Goal: Register for event/course

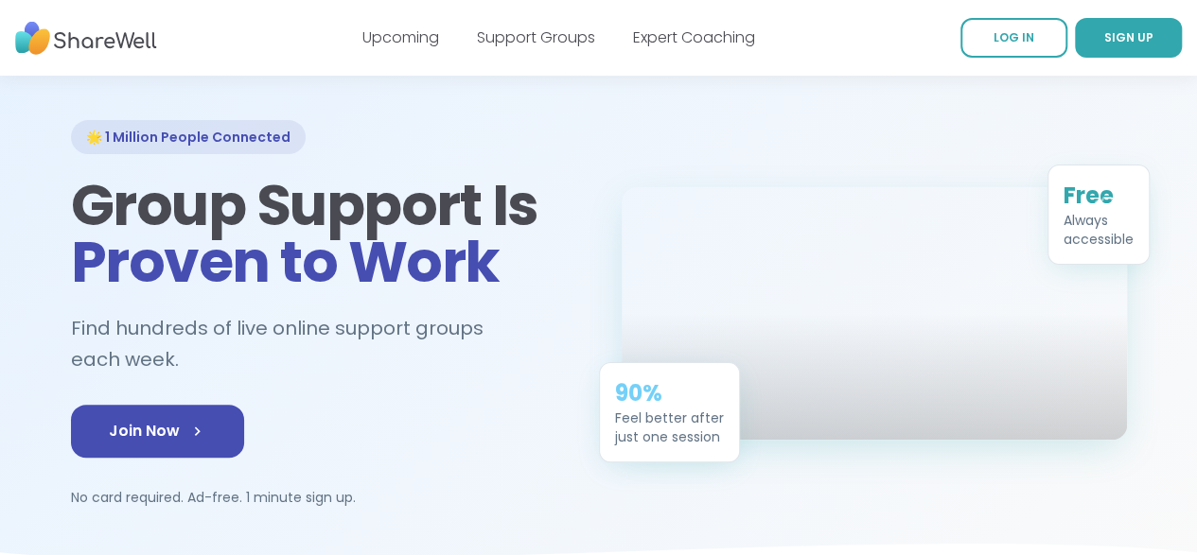
scroll to position [95, 0]
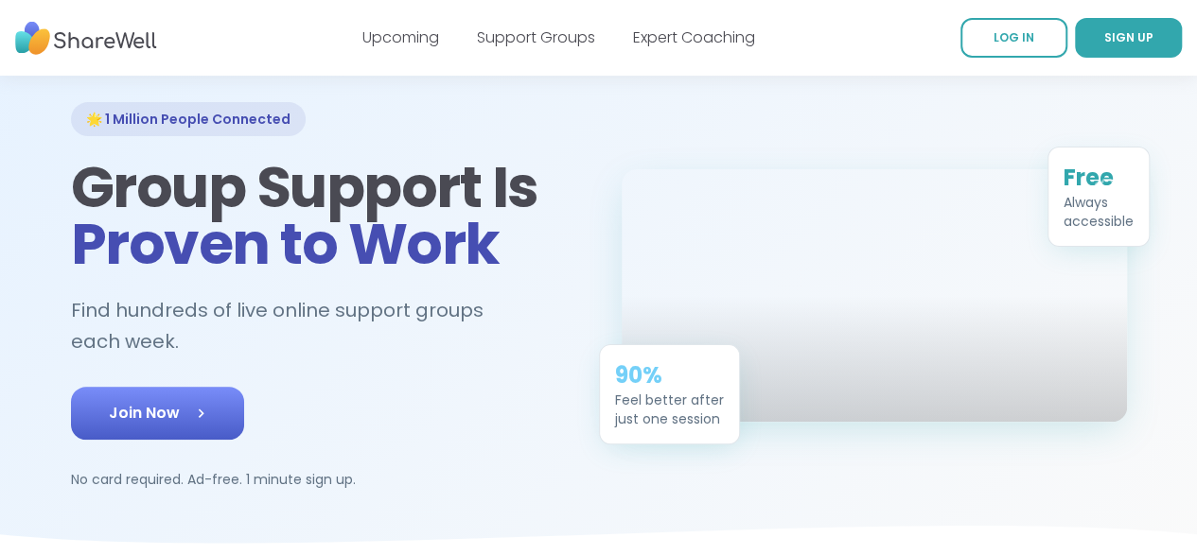
click at [98, 387] on link "Join Now" at bounding box center [157, 413] width 173 height 53
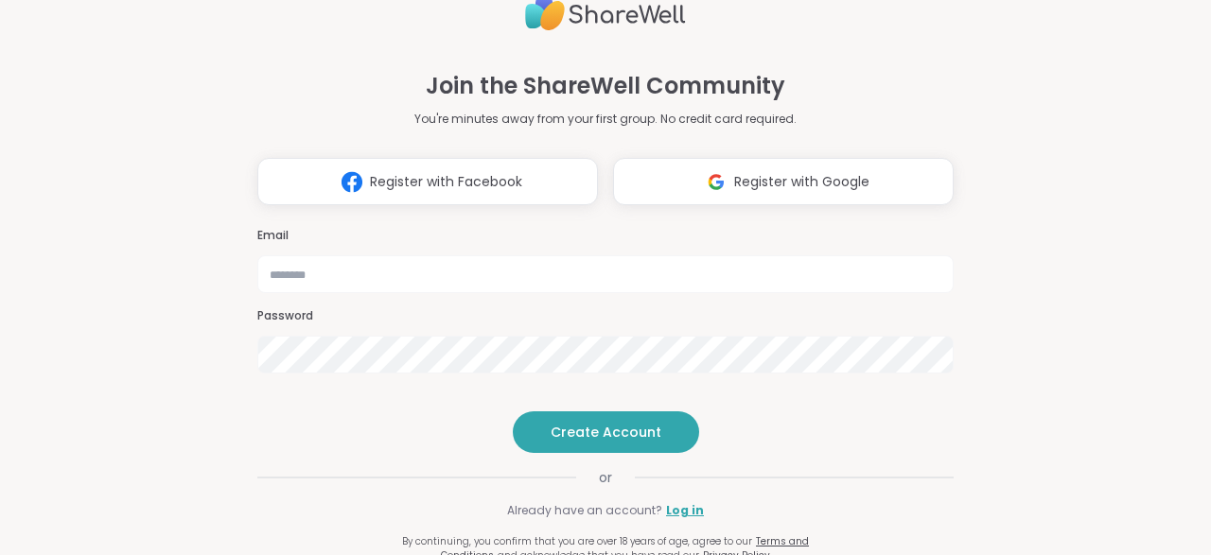
click at [766, 172] on span "Register with Google" at bounding box center [801, 182] width 135 height 20
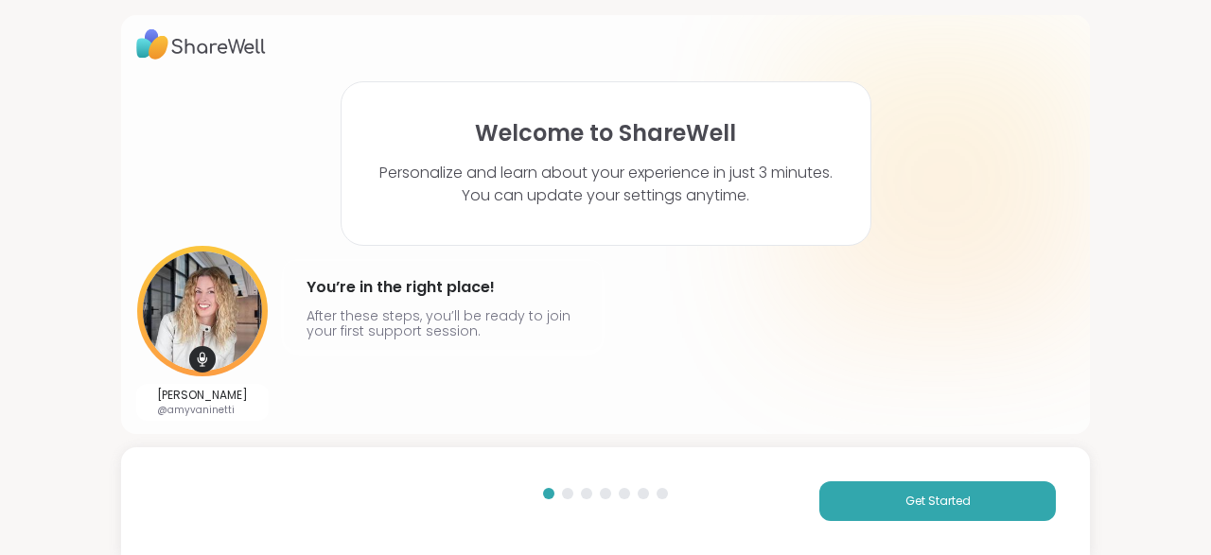
scroll to position [8, 0]
click at [925, 507] on span "Get Started" at bounding box center [937, 501] width 65 height 17
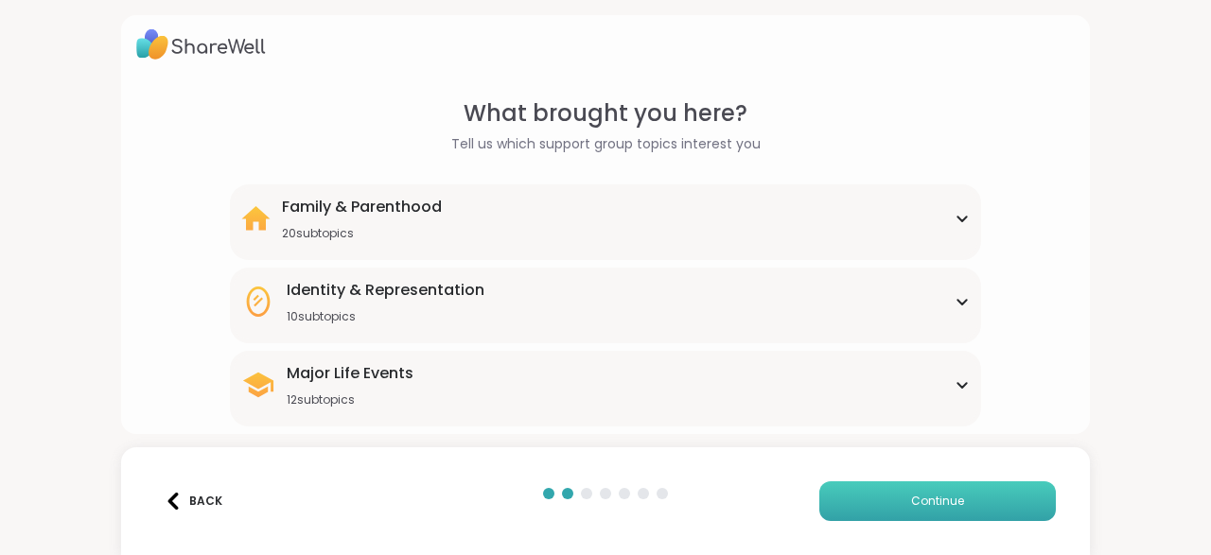
click at [968, 491] on button "Continue" at bounding box center [937, 502] width 237 height 40
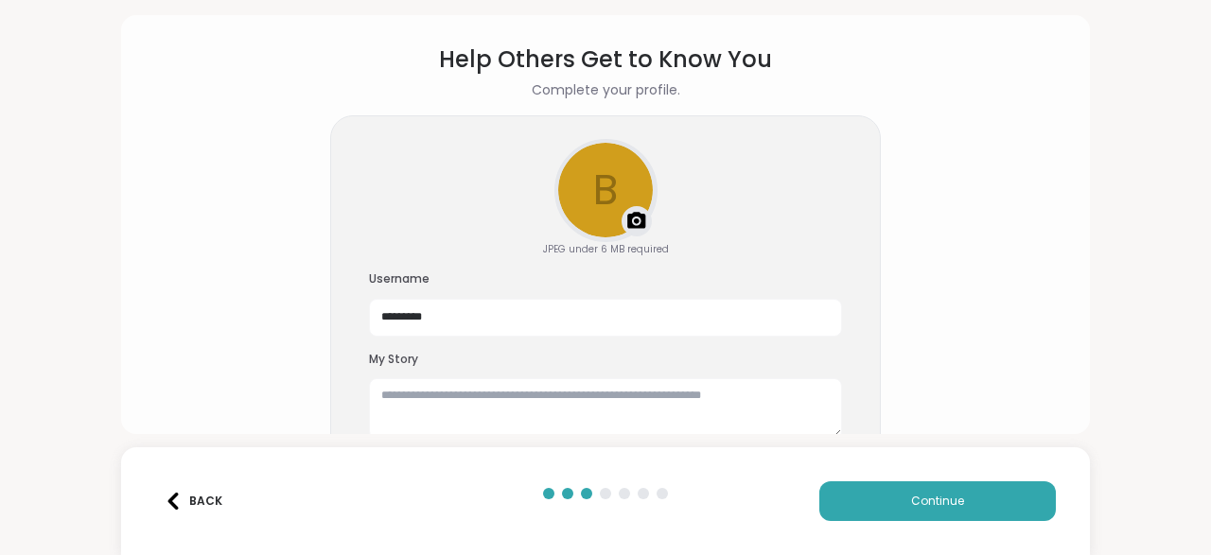
scroll to position [89, 0]
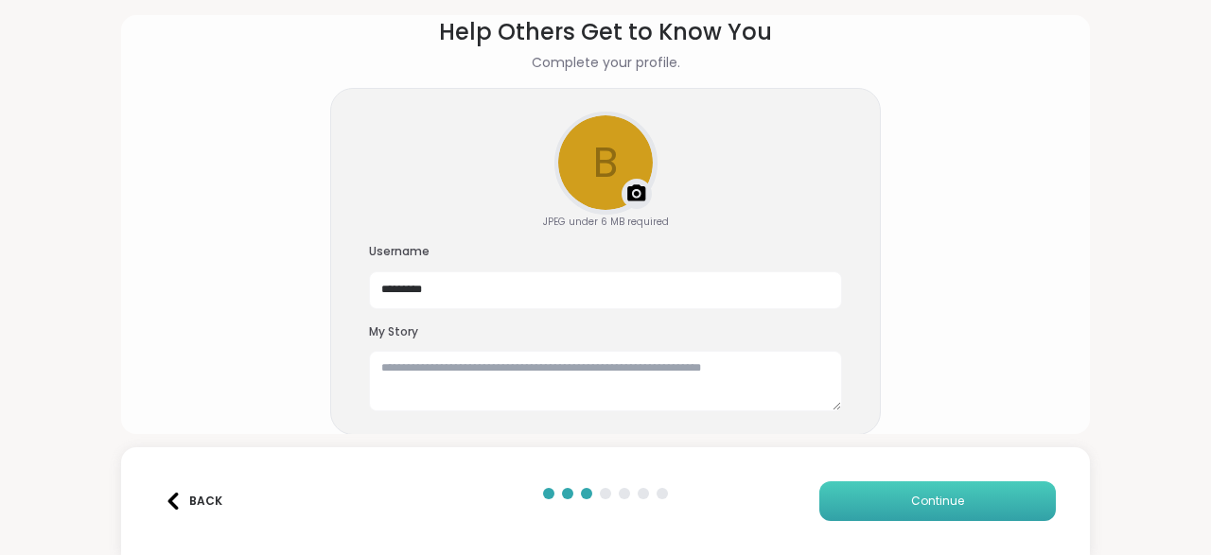
click at [892, 491] on button "Continue" at bounding box center [937, 502] width 237 height 40
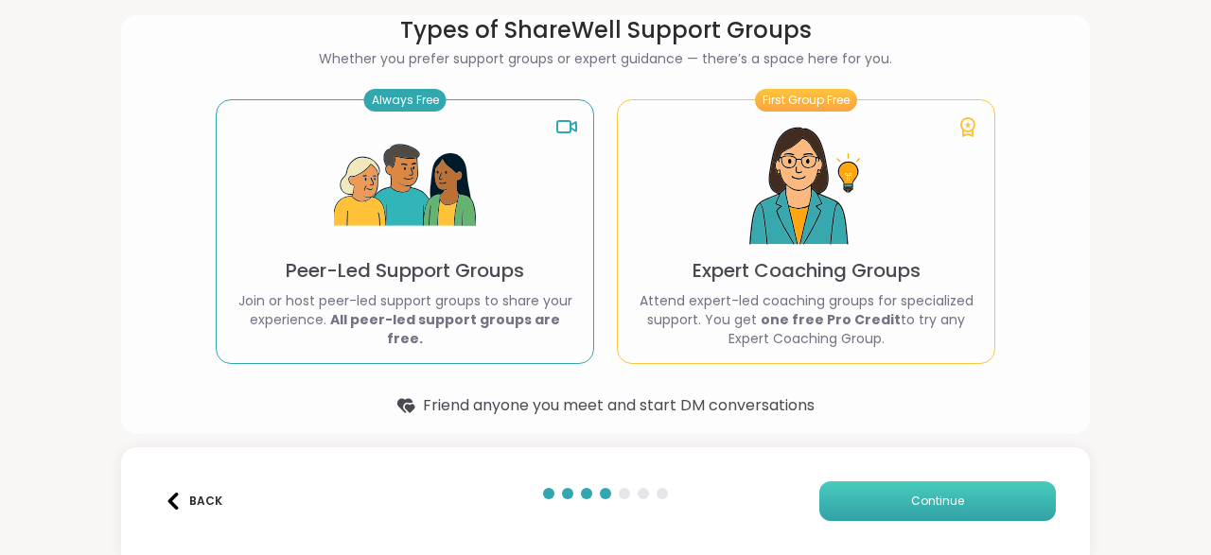
click at [911, 495] on span "Continue" at bounding box center [937, 501] width 53 height 17
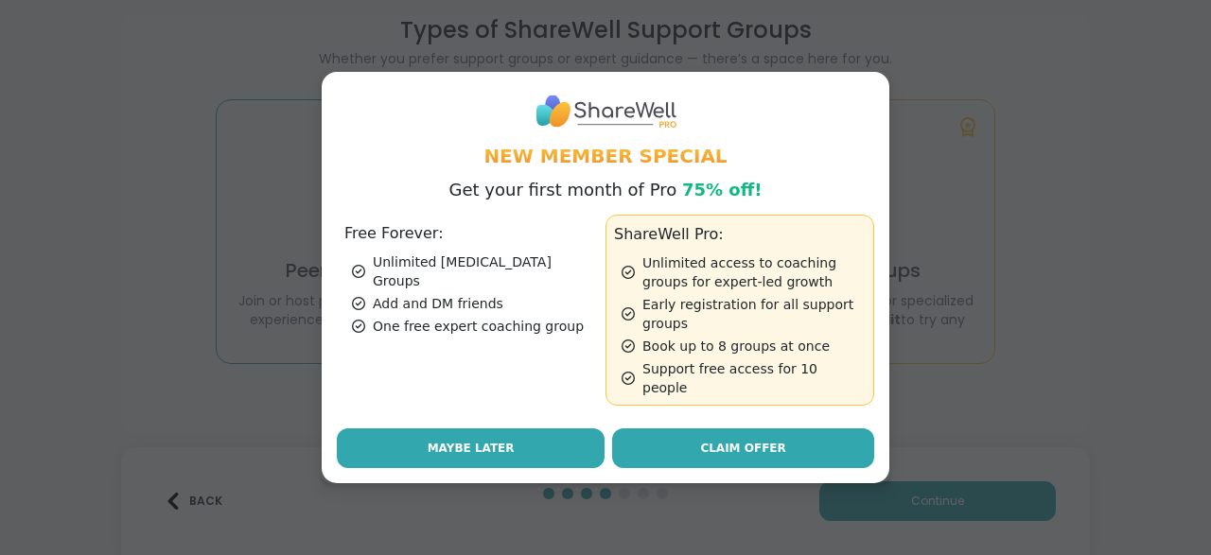
click at [464, 430] on button "Maybe Later" at bounding box center [471, 449] width 268 height 40
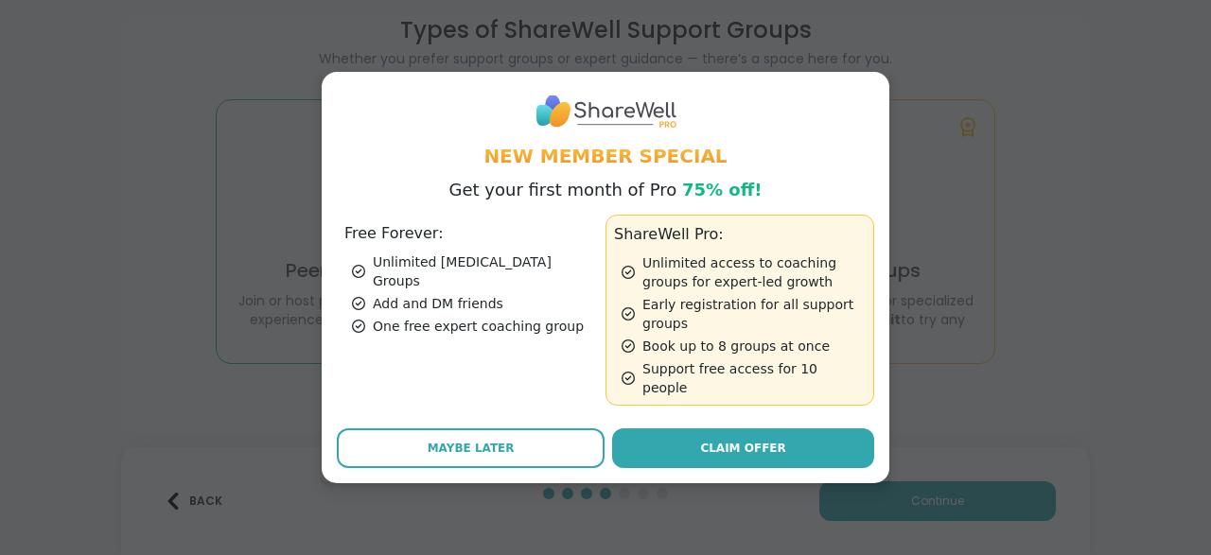
scroll to position [15, 0]
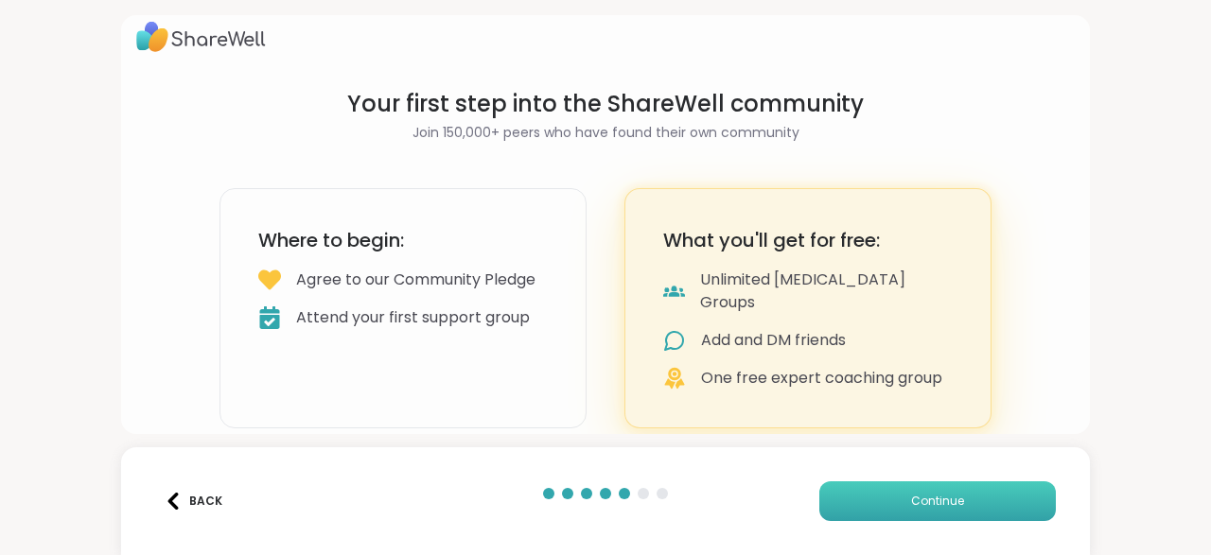
click at [929, 501] on span "Continue" at bounding box center [937, 501] width 53 height 17
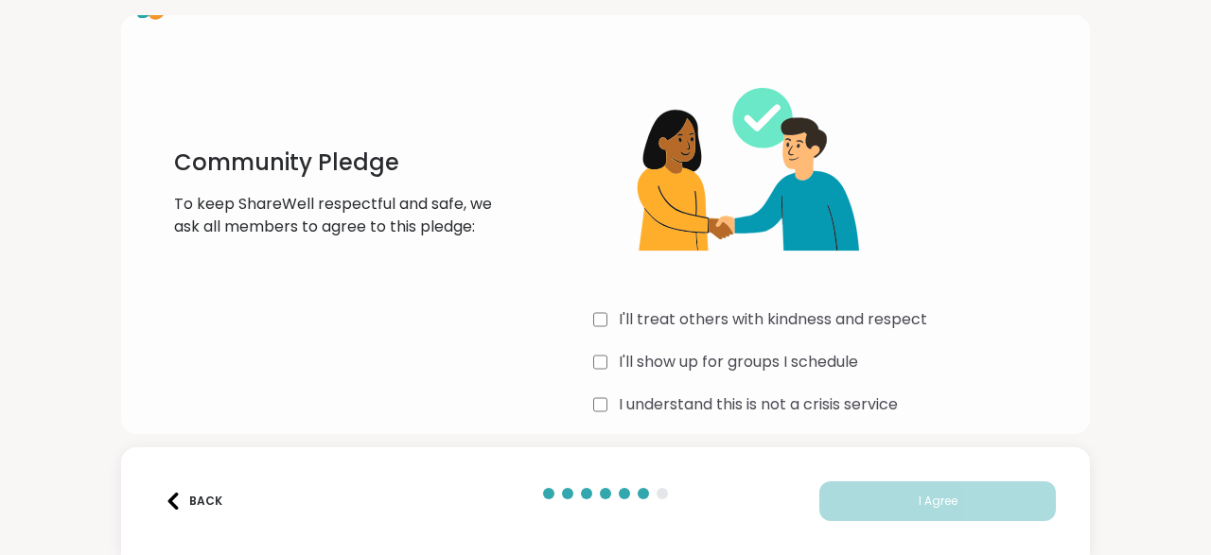
scroll to position [63, 0]
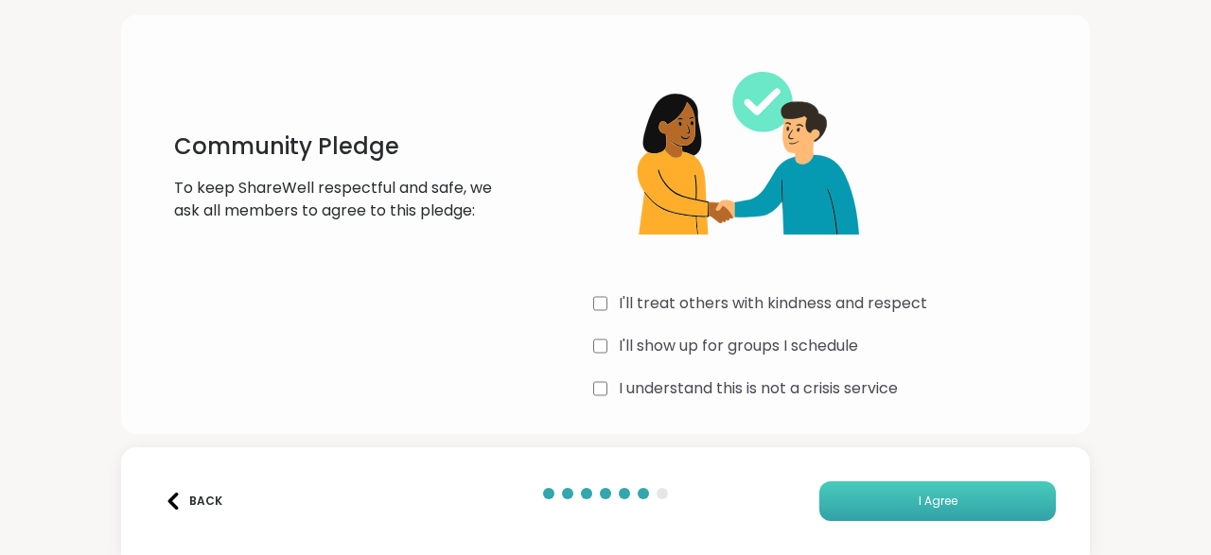
click at [965, 511] on button "I Agree" at bounding box center [937, 502] width 237 height 40
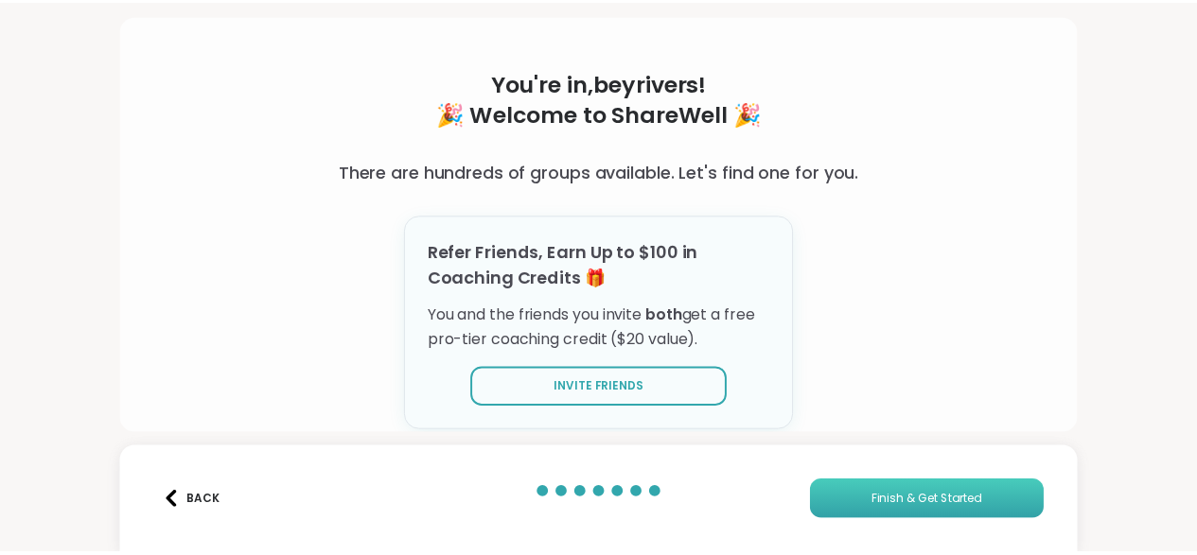
scroll to position [59, 0]
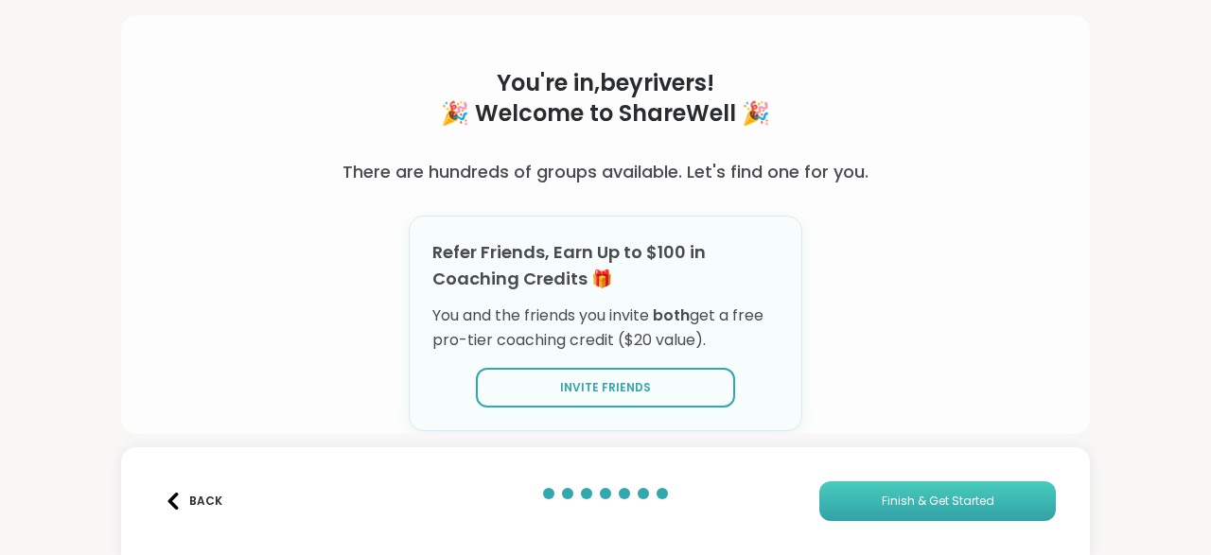
click at [985, 491] on button "Finish & Get Started" at bounding box center [937, 502] width 237 height 40
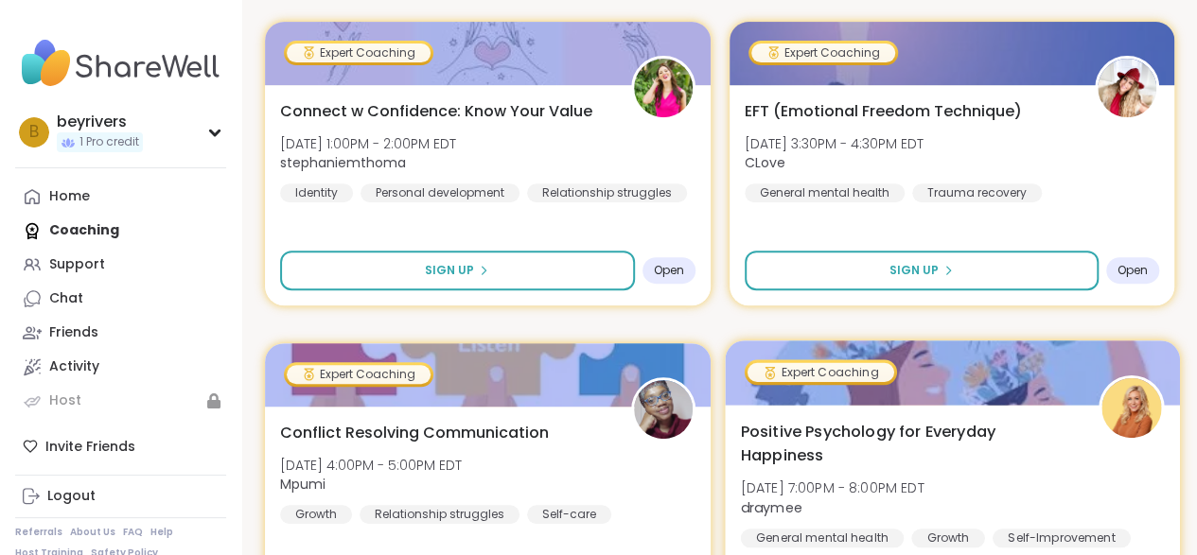
scroll to position [662, 0]
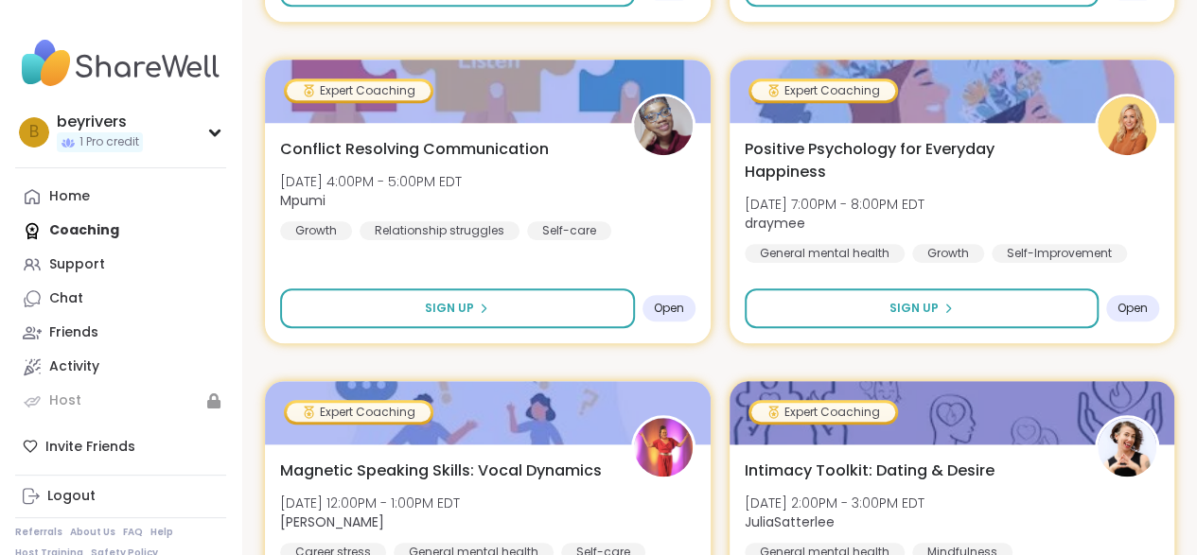
click at [84, 231] on div "Home Coaching Support Chat Friends Activity Host" at bounding box center [120, 299] width 211 height 238
click at [74, 272] on div "Support" at bounding box center [77, 264] width 56 height 19
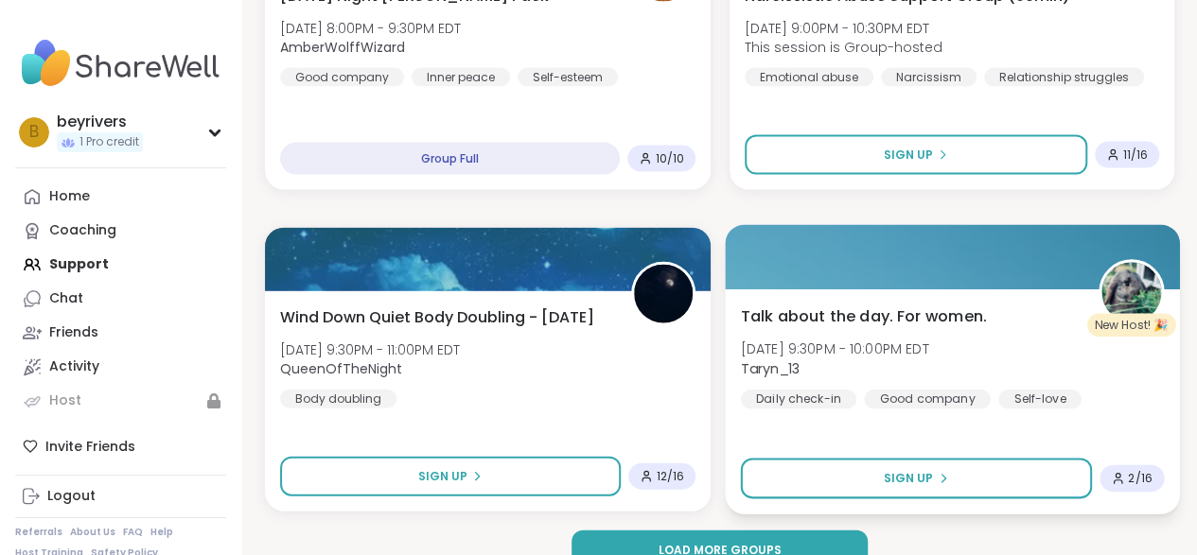
scroll to position [5640, 0]
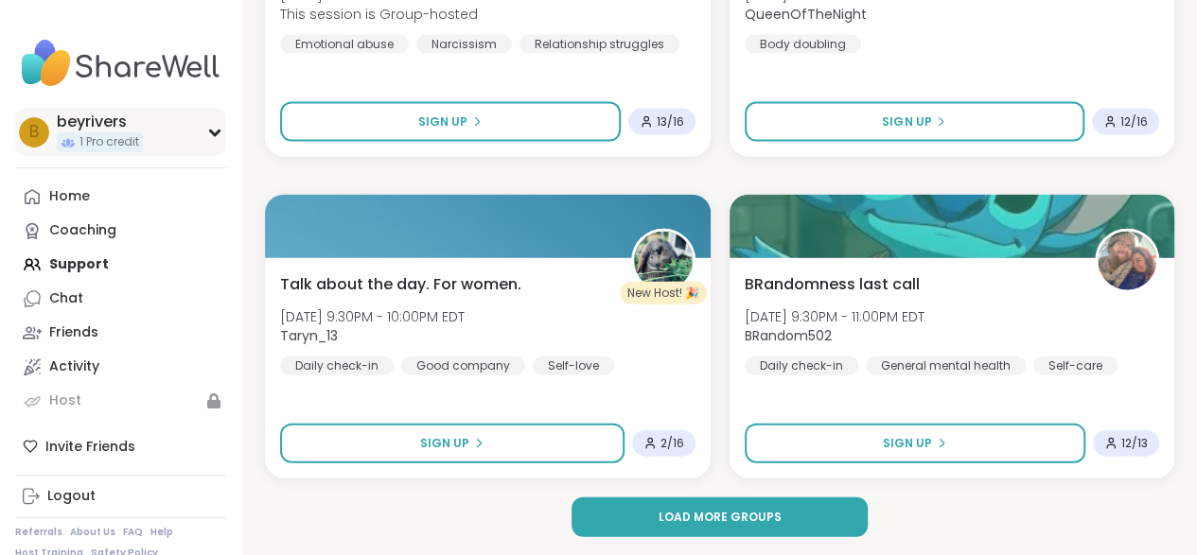
click at [208, 129] on icon at bounding box center [214, 132] width 15 height 9
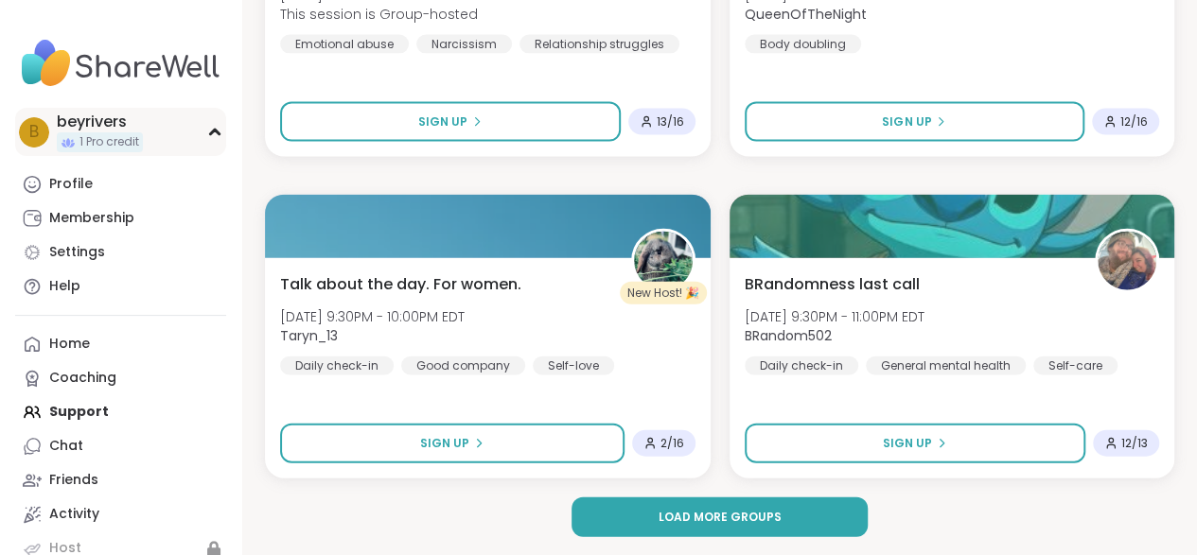
click at [208, 129] on icon at bounding box center [214, 132] width 15 height 9
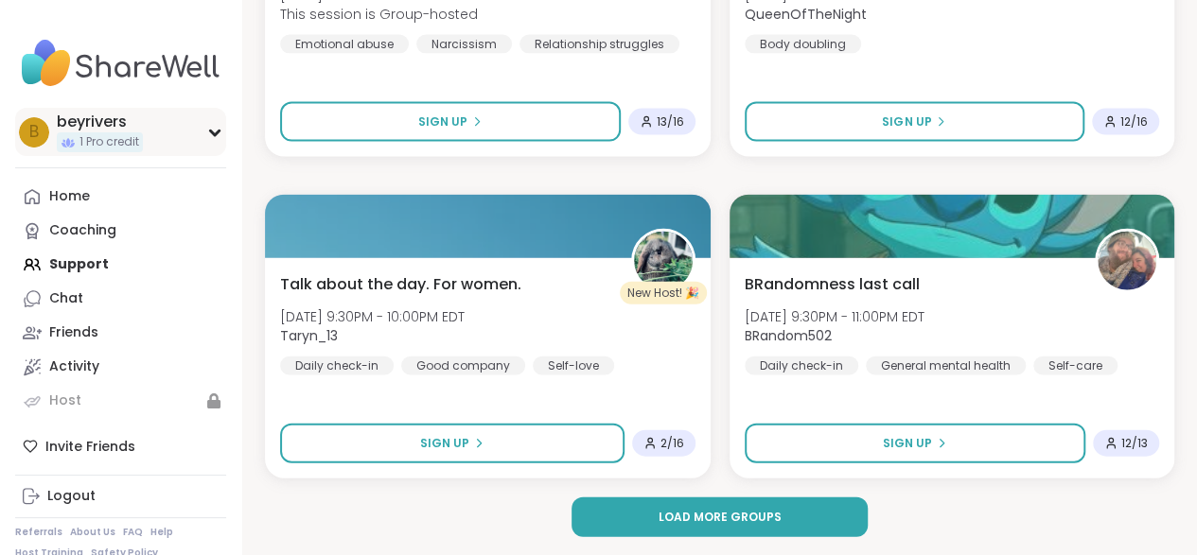
click at [138, 139] on span "1 Pro credit" at bounding box center [109, 142] width 60 height 16
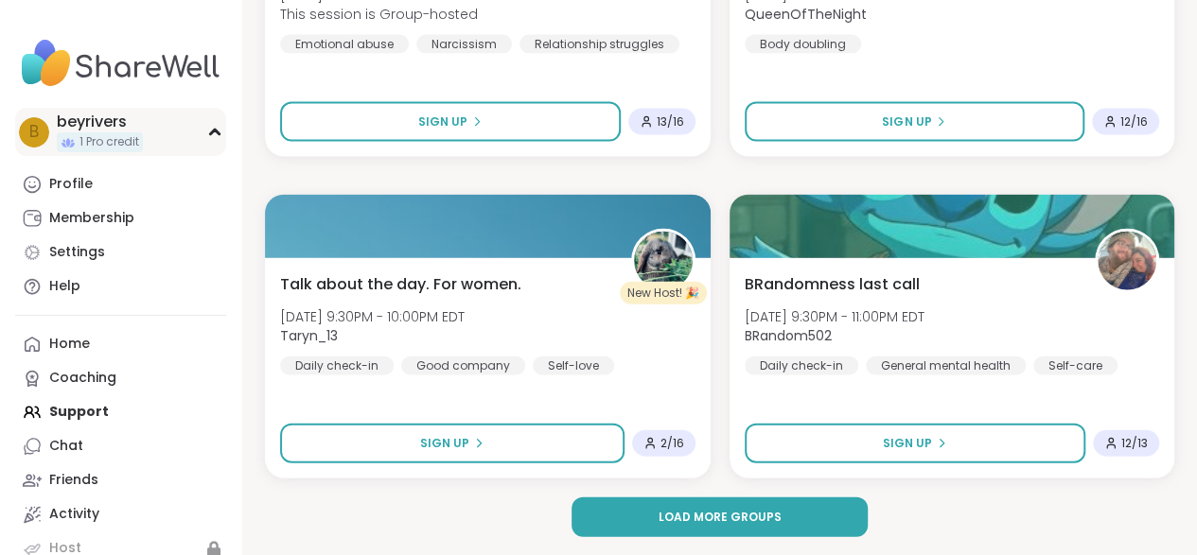
click at [117, 147] on span "1 Pro credit" at bounding box center [109, 142] width 60 height 16
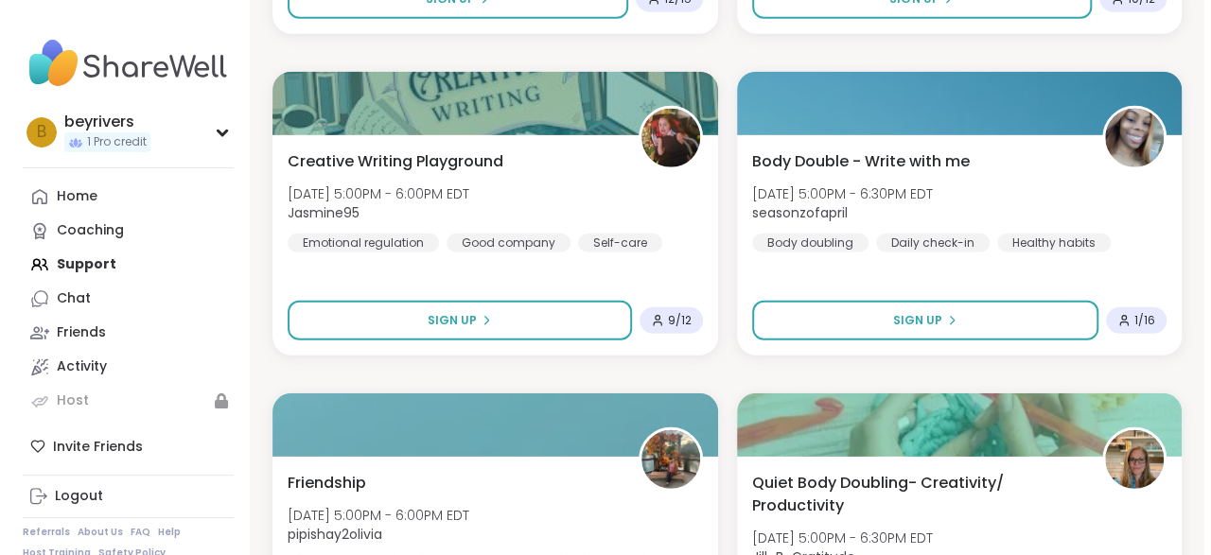
scroll to position [0, 0]
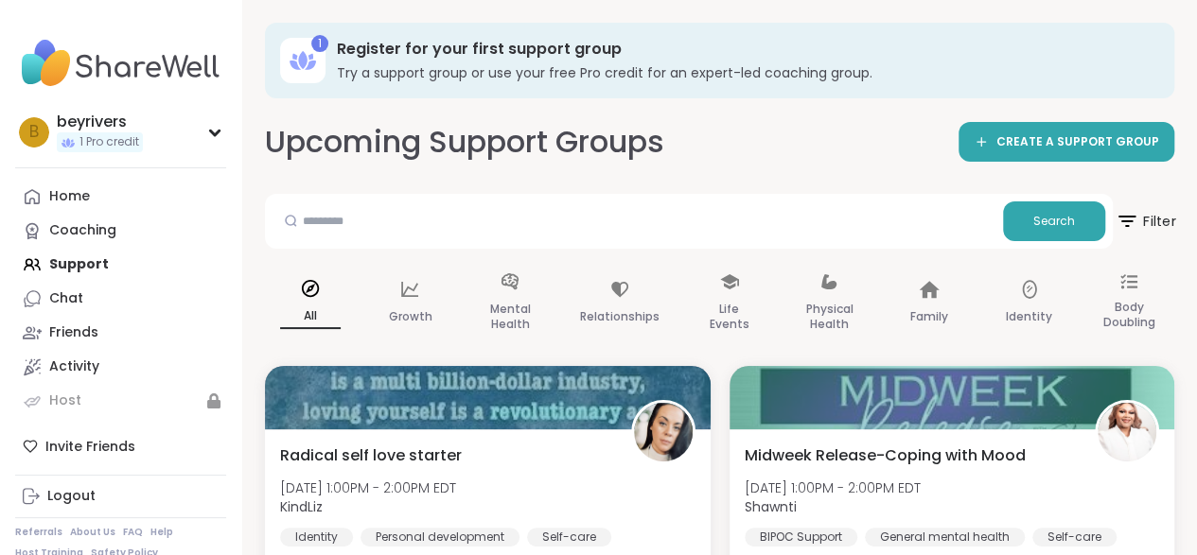
click at [1126, 224] on icon at bounding box center [1127, 221] width 24 height 24
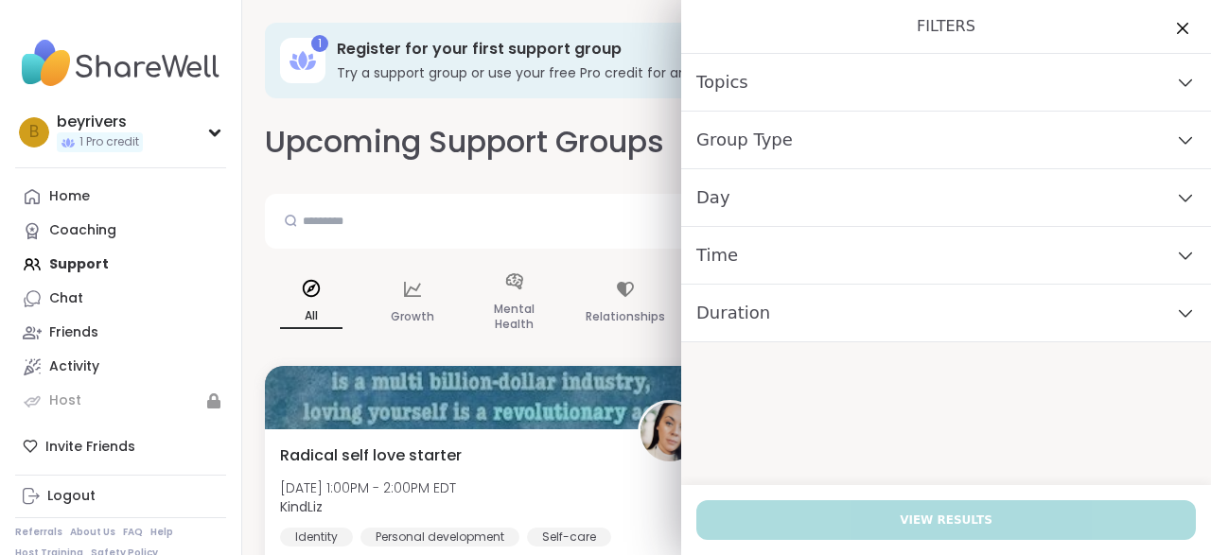
click at [1157, 140] on div "Group Type" at bounding box center [946, 141] width 530 height 58
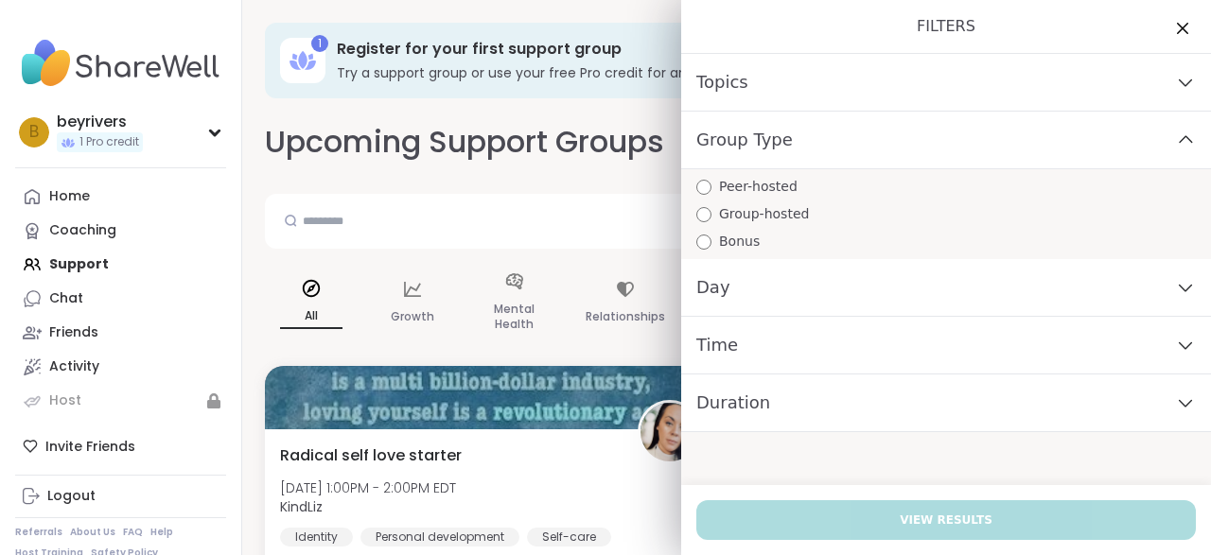
click at [719, 189] on span "Peer-hosted" at bounding box center [758, 187] width 79 height 20
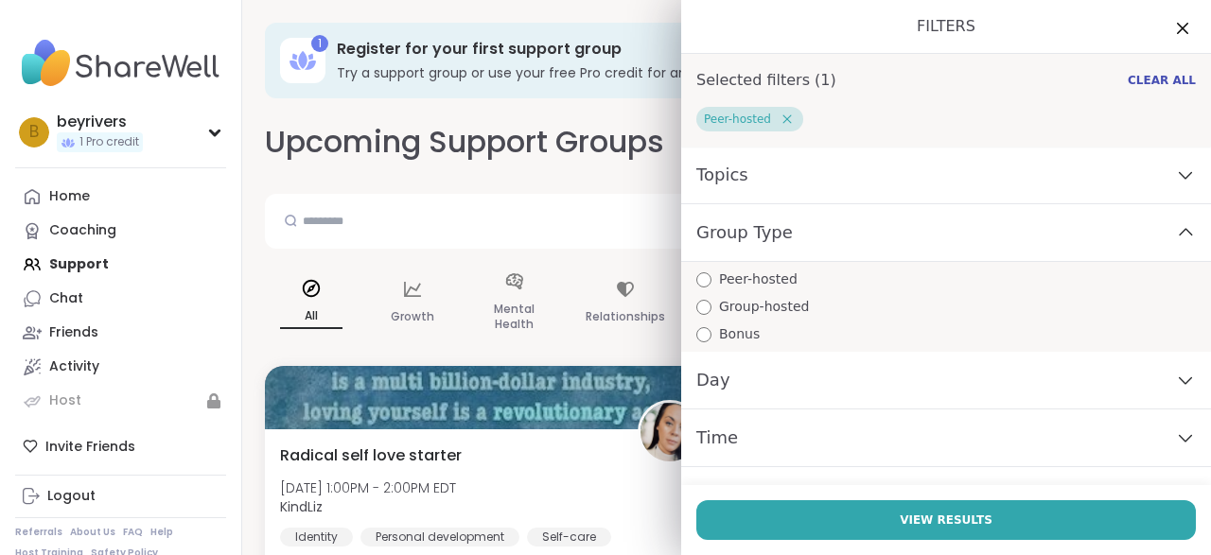
click at [1156, 371] on div "Day" at bounding box center [946, 381] width 530 height 58
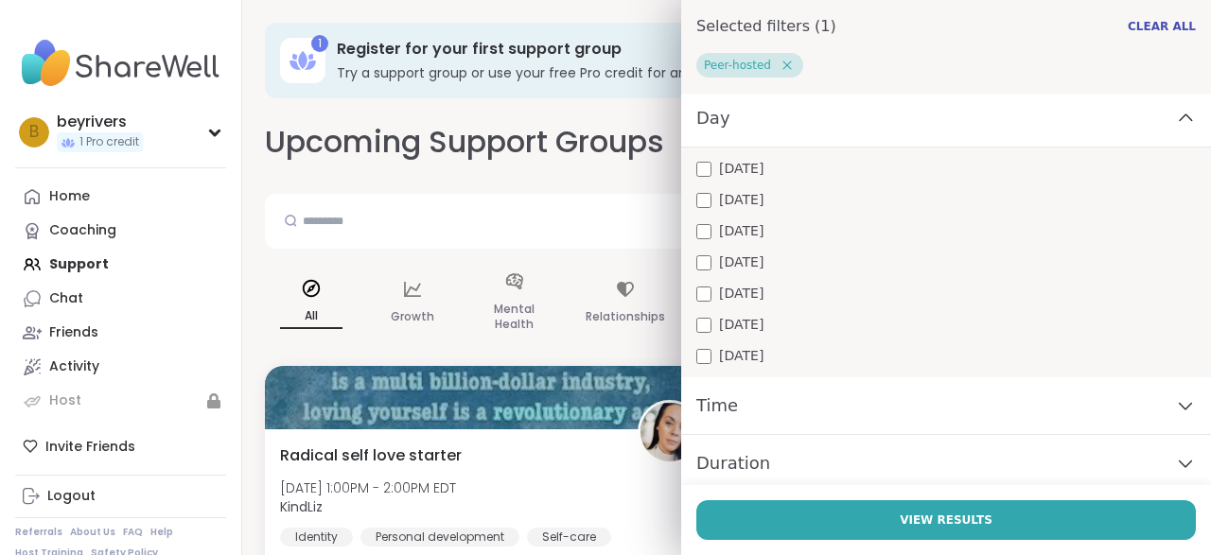
scroll to position [267, 0]
click at [736, 317] on span "[DATE]" at bounding box center [741, 320] width 44 height 20
click at [728, 290] on span "[DATE]" at bounding box center [741, 289] width 44 height 20
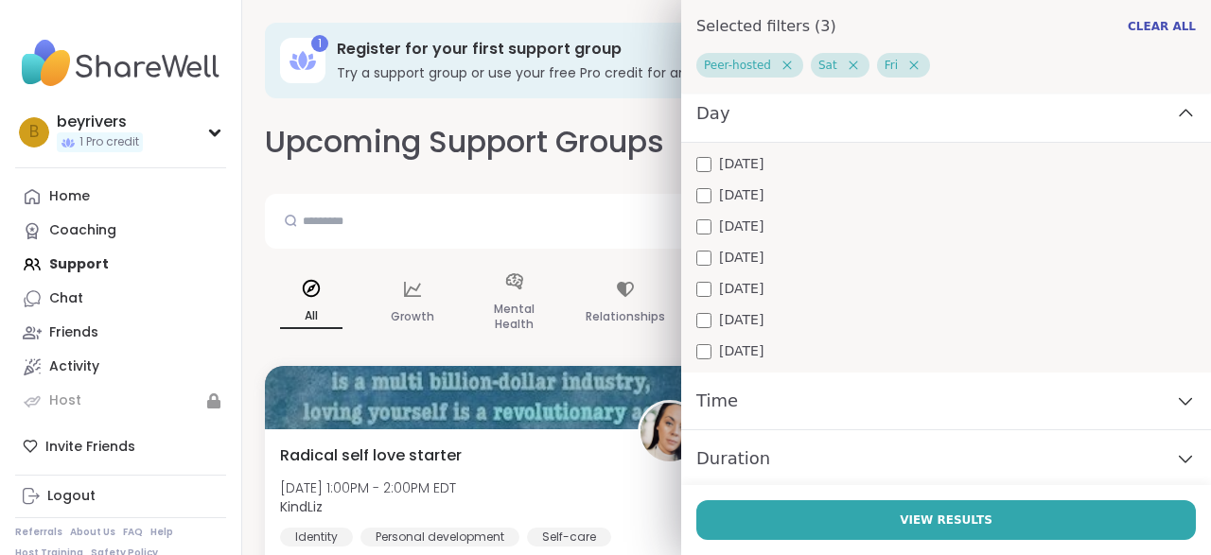
click at [735, 255] on span "[DATE]" at bounding box center [741, 258] width 44 height 20
click at [731, 260] on span "[DATE]" at bounding box center [741, 258] width 44 height 20
click at [1175, 398] on icon at bounding box center [1185, 401] width 21 height 13
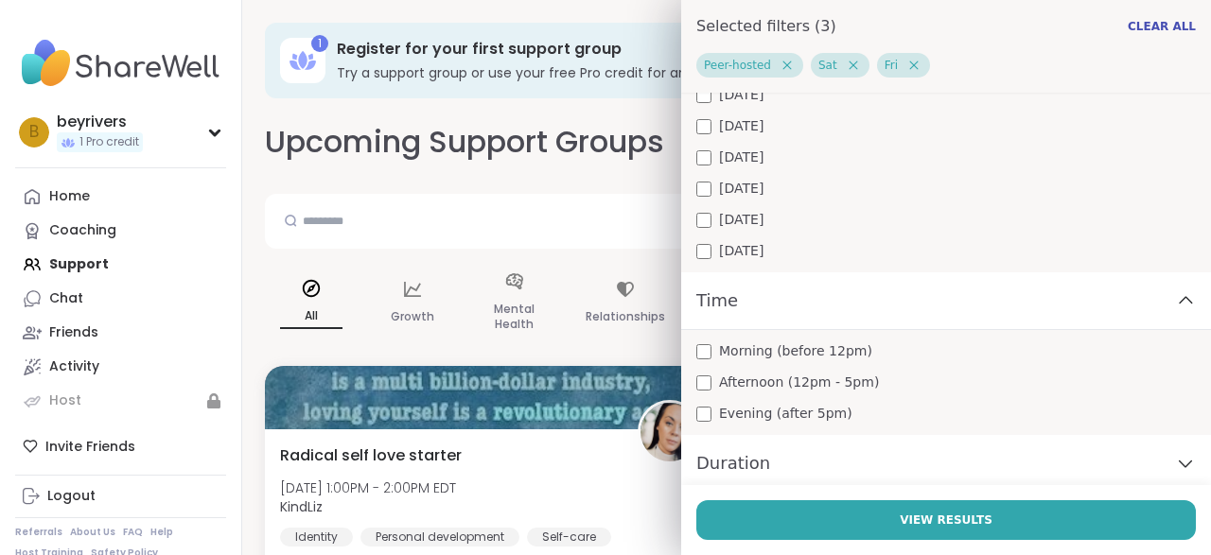
scroll to position [373, 0]
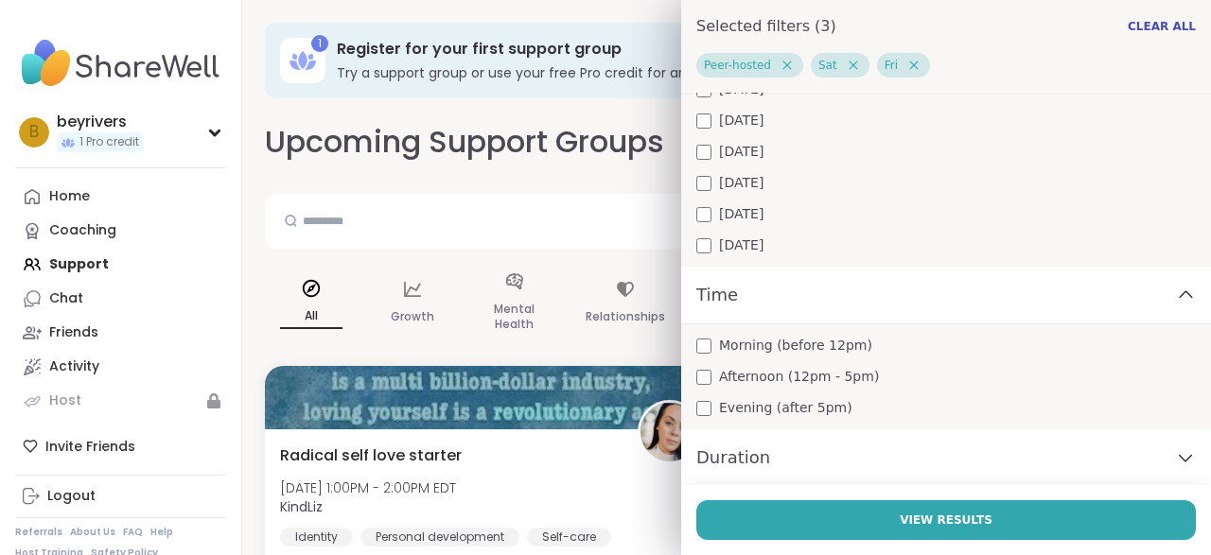
click at [821, 377] on span "Afternoon (12pm - 5pm)" at bounding box center [799, 377] width 160 height 20
click at [799, 408] on span "Evening (after 5pm)" at bounding box center [785, 408] width 133 height 20
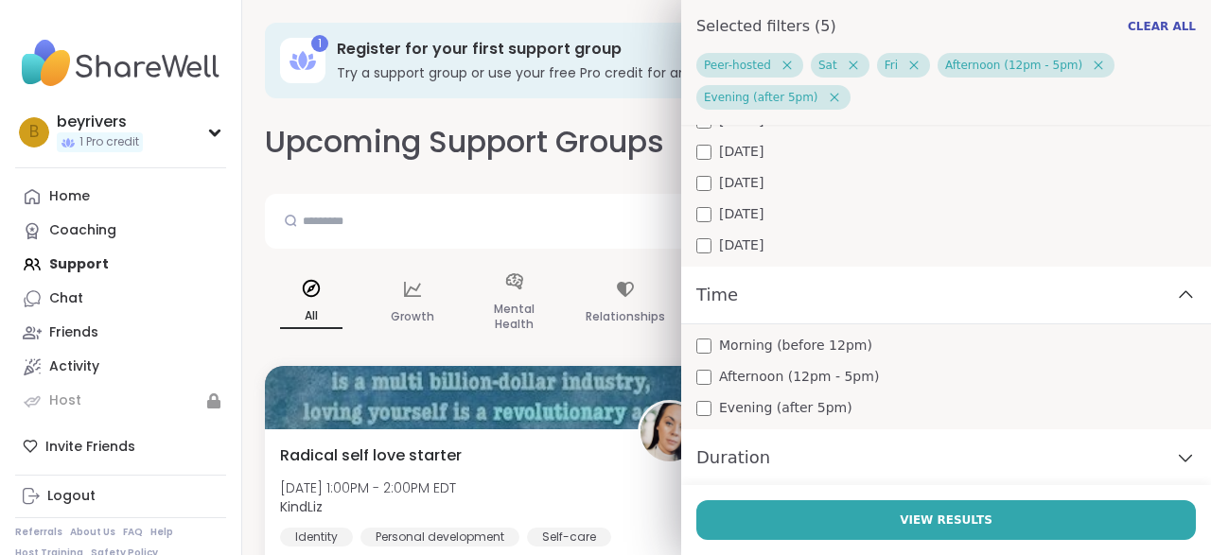
click at [1143, 457] on div "Duration" at bounding box center [946, 459] width 530 height 58
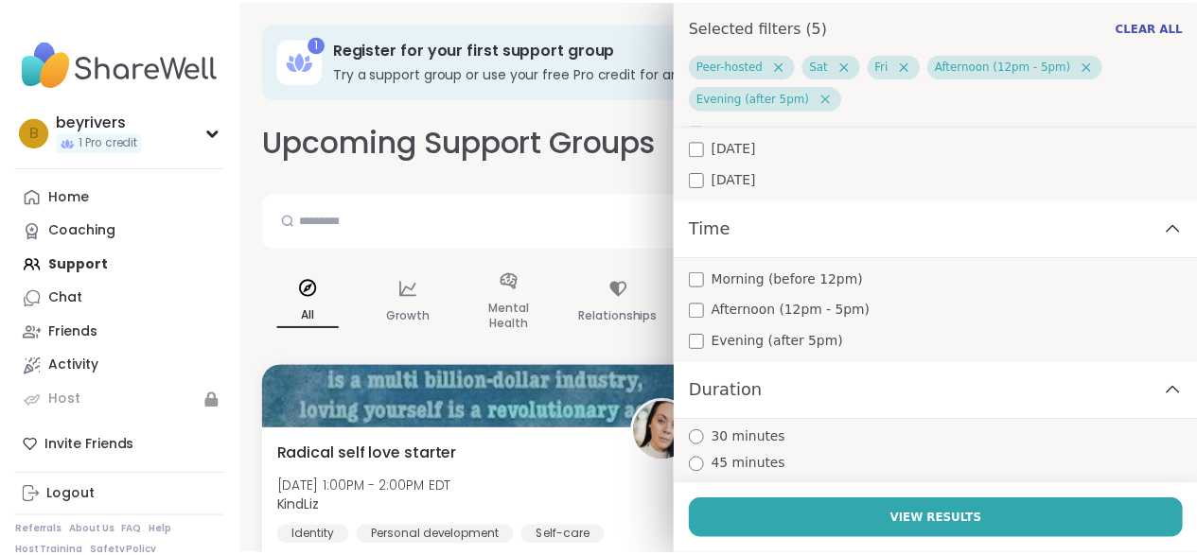
scroll to position [522, 0]
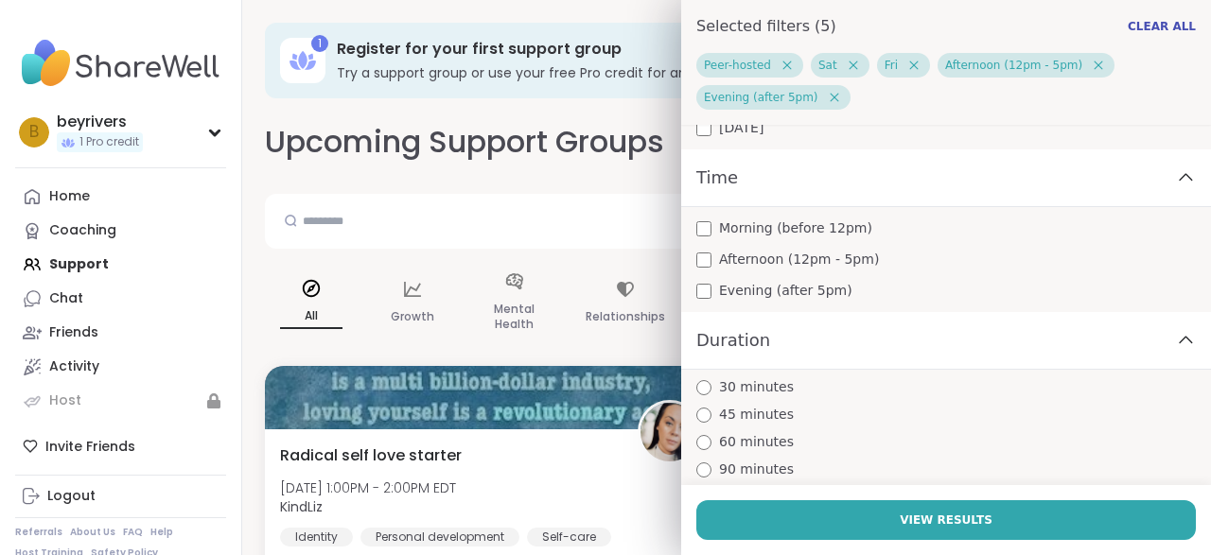
click at [744, 416] on span "45 minutes" at bounding box center [756, 415] width 75 height 20
click at [733, 434] on span "60 minutes" at bounding box center [756, 442] width 75 height 20
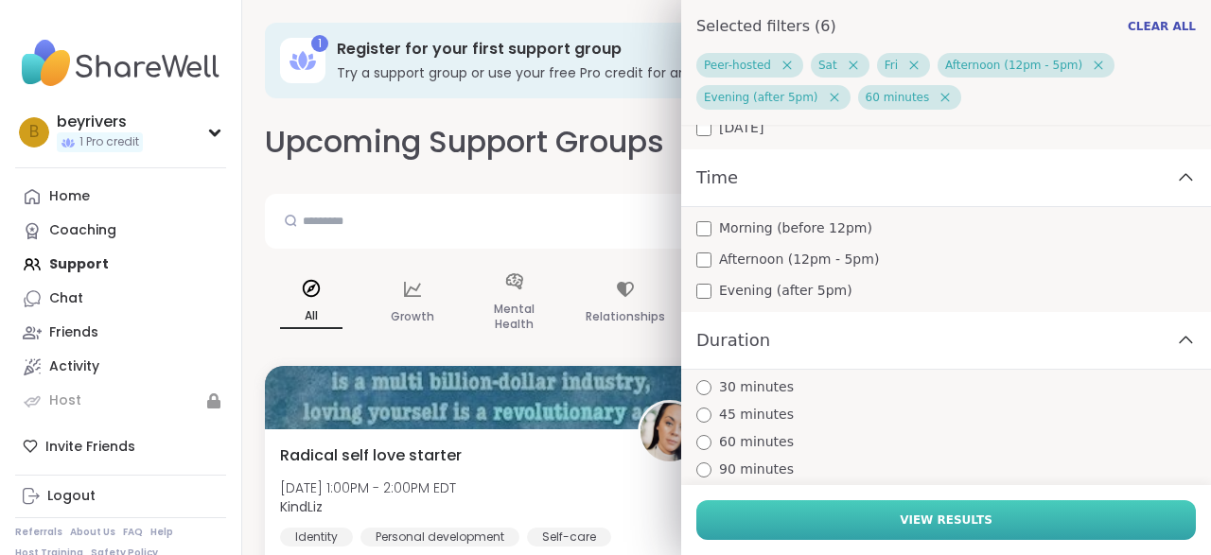
click at [922, 521] on span "View Results" at bounding box center [946, 520] width 93 height 17
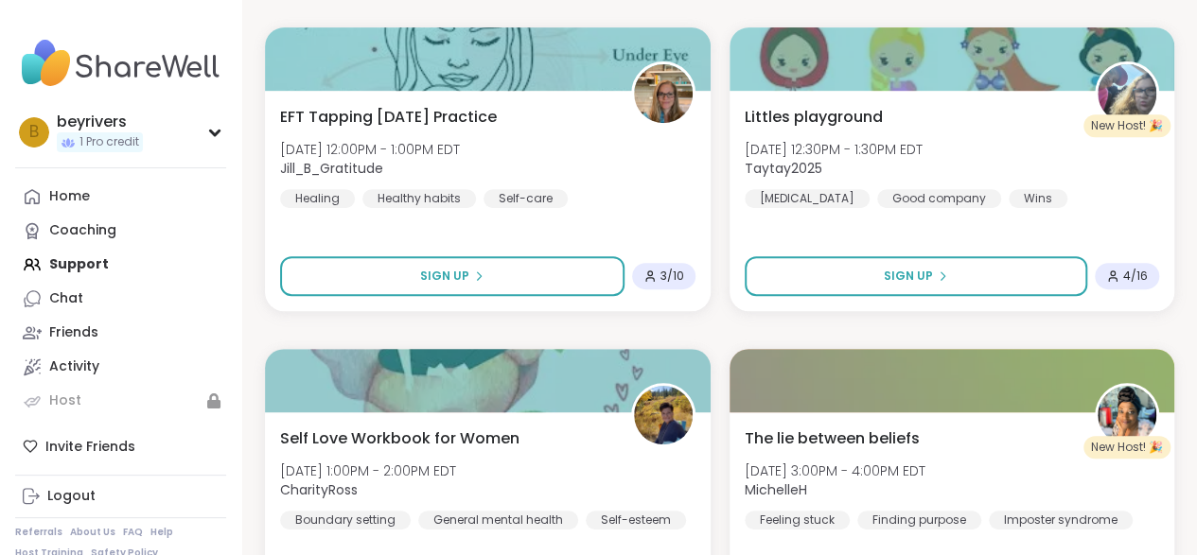
scroll to position [284, 0]
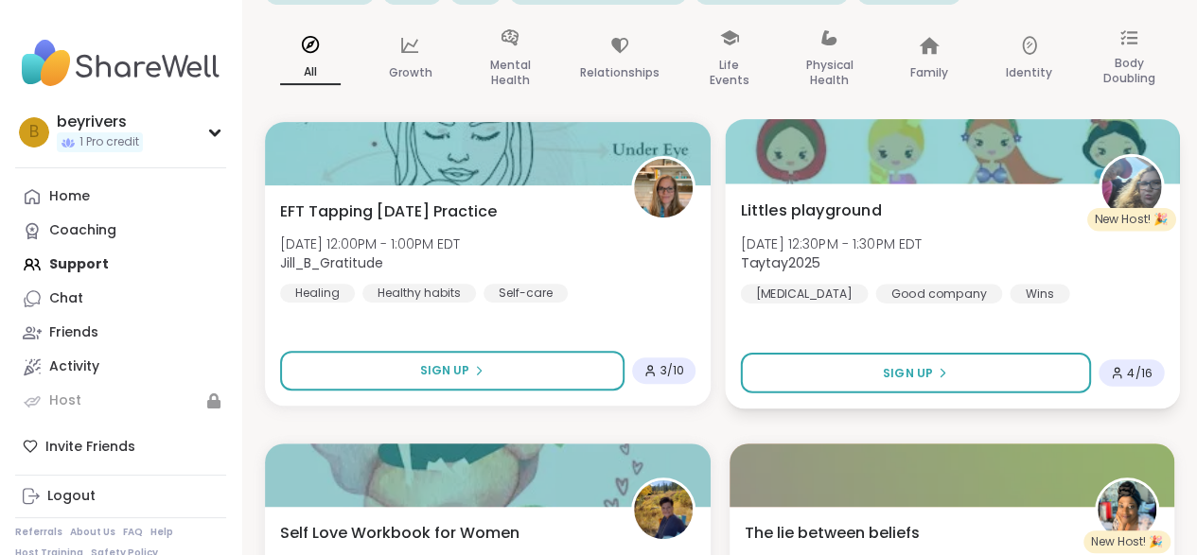
click at [799, 206] on span "Littles playground" at bounding box center [810, 210] width 141 height 23
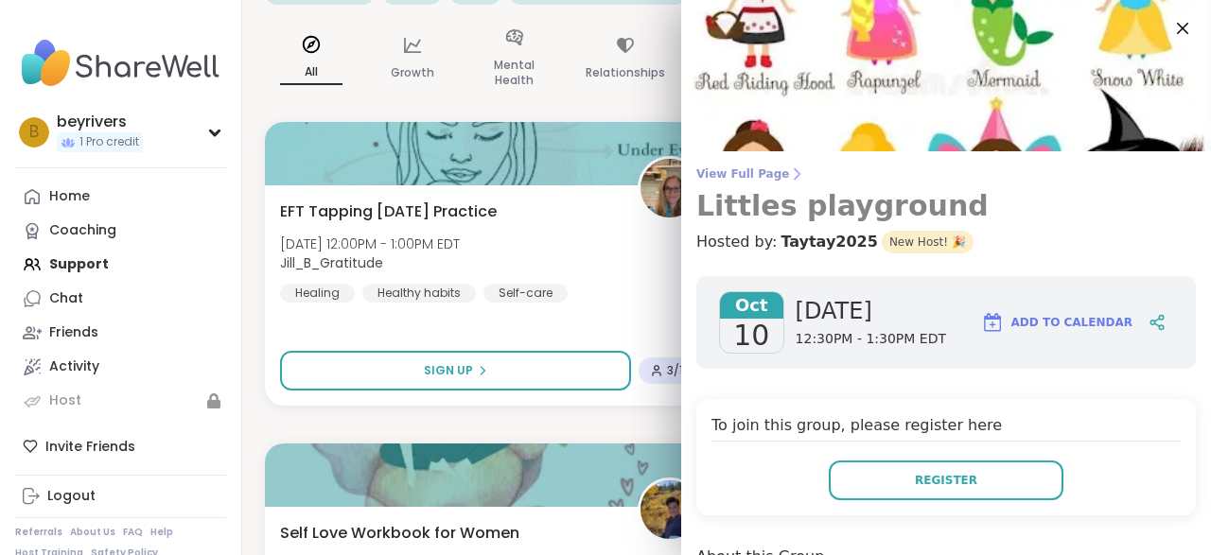
click at [744, 174] on span "View Full Page" at bounding box center [946, 174] width 500 height 15
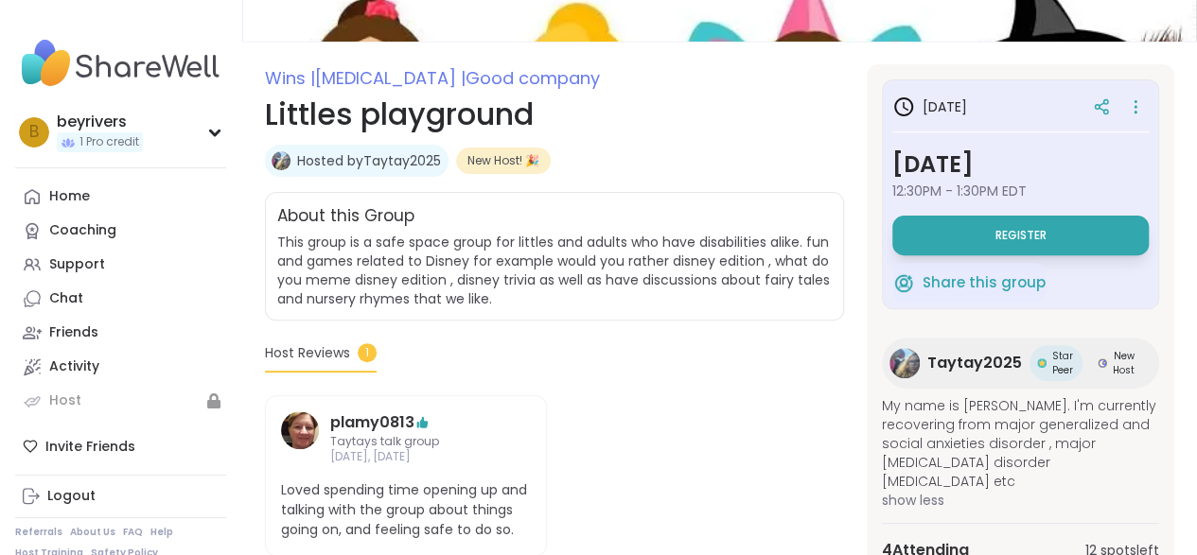
scroll to position [189, 0]
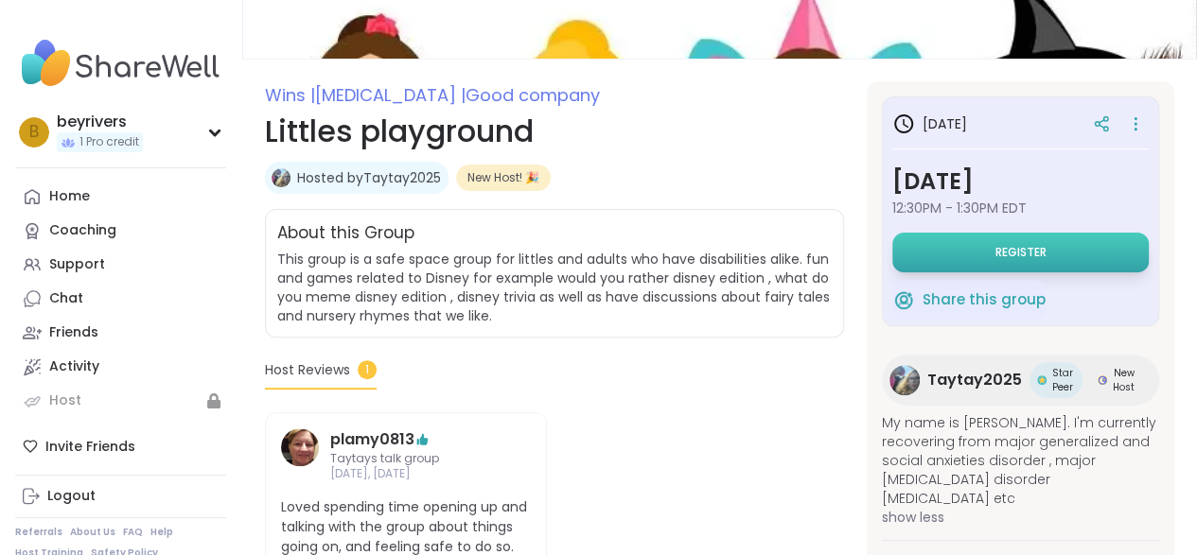
click at [1033, 247] on span "Register" at bounding box center [1020, 252] width 51 height 15
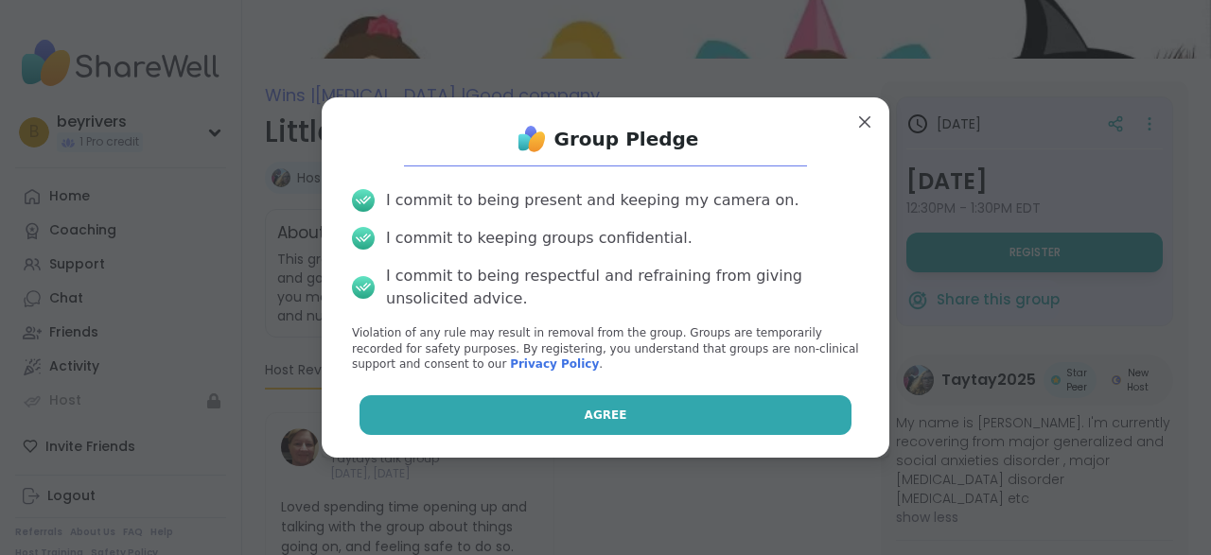
click at [609, 418] on button "Agree" at bounding box center [606, 415] width 493 height 40
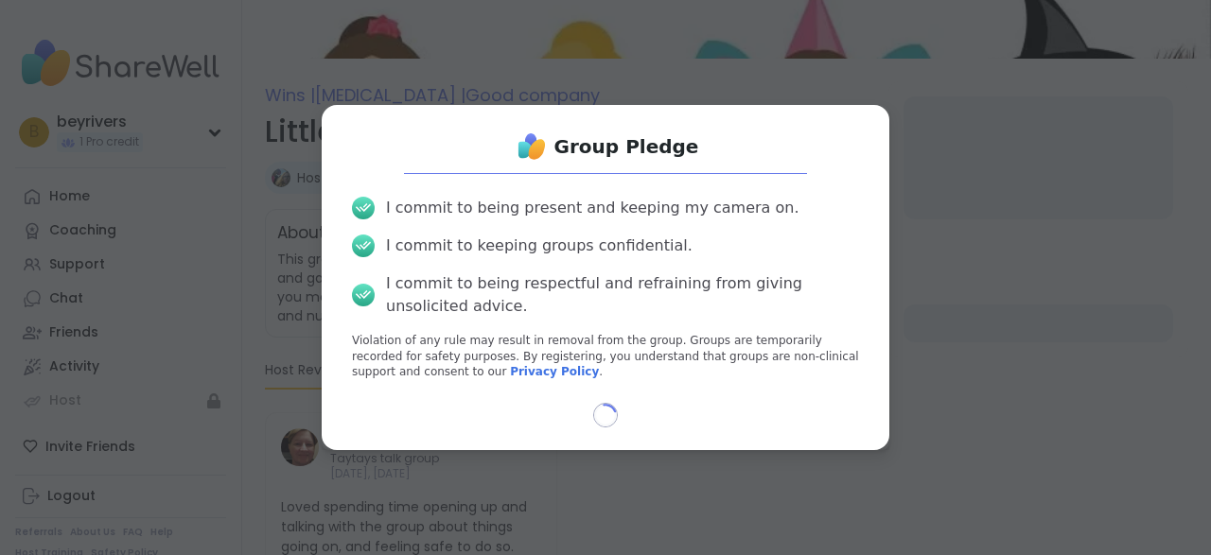
select select "**"
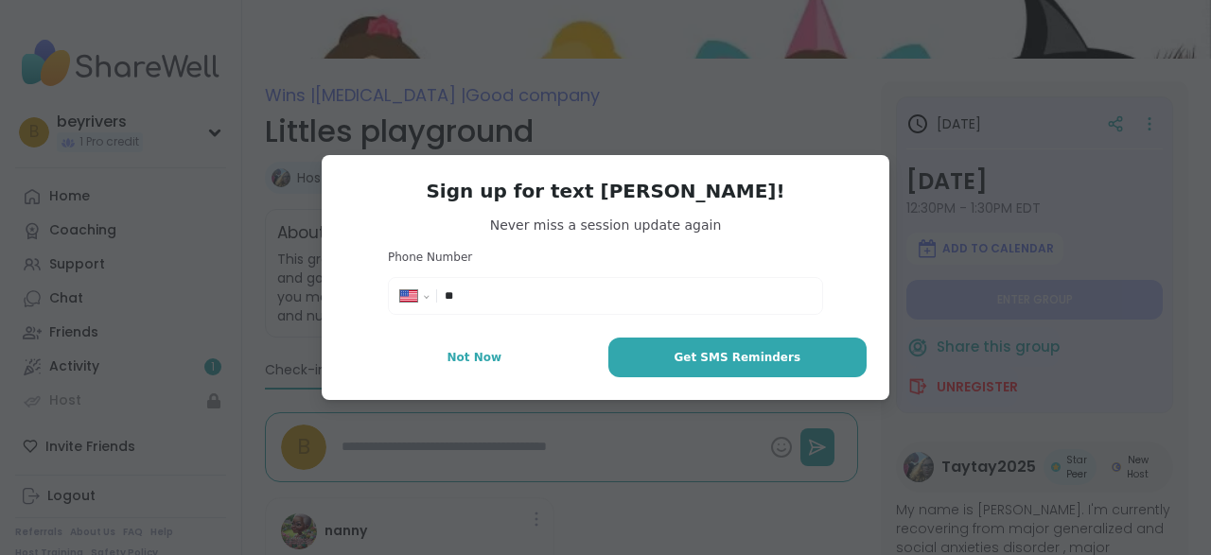
type textarea "*"
drag, startPoint x: 496, startPoint y: 282, endPoint x: 469, endPoint y: 292, distance: 28.5
click at [496, 283] on div "**********" at bounding box center [606, 296] width 426 height 28
click at [445, 292] on input "**" at bounding box center [628, 296] width 366 height 19
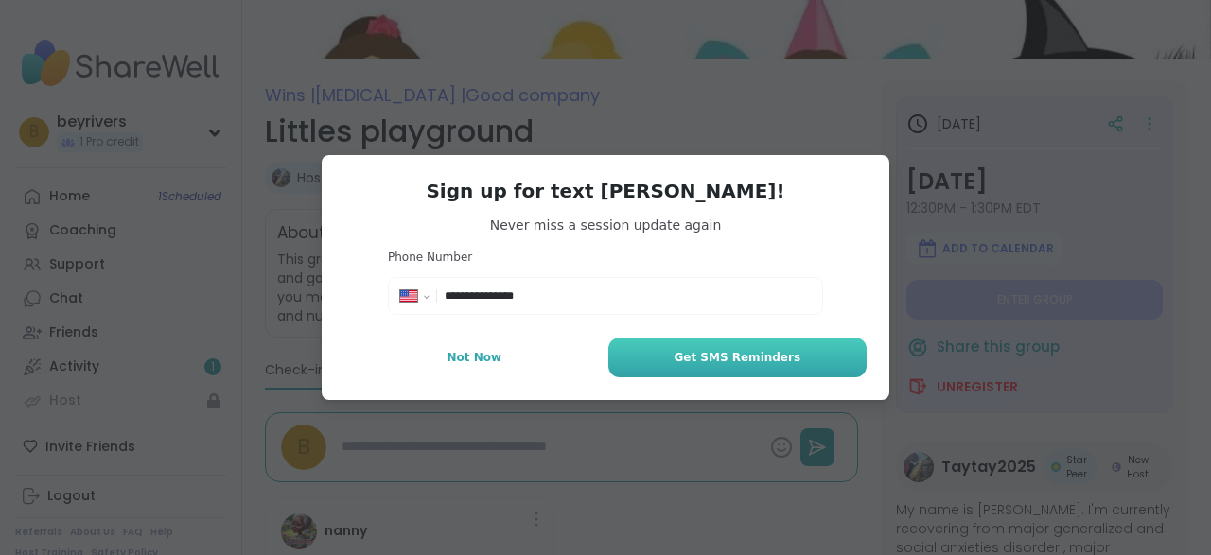
type input "**********"
click at [656, 362] on button "Get SMS Reminders" at bounding box center [737, 358] width 258 height 40
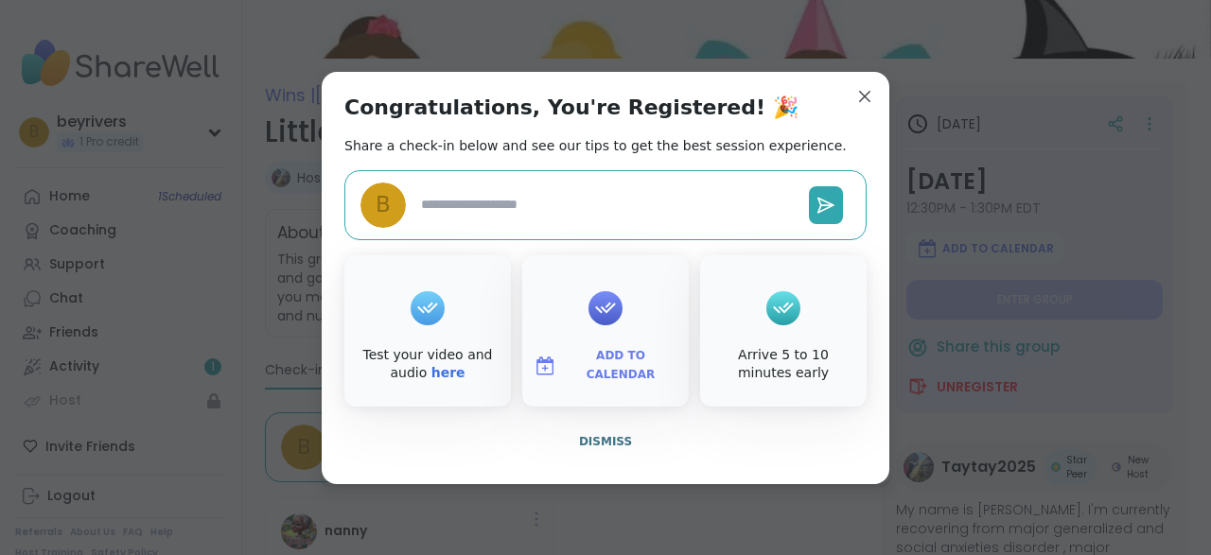
click at [615, 313] on div "Add to Calendar" at bounding box center [605, 330] width 167 height 151
click at [571, 366] on span "Add to Calendar" at bounding box center [621, 365] width 114 height 37
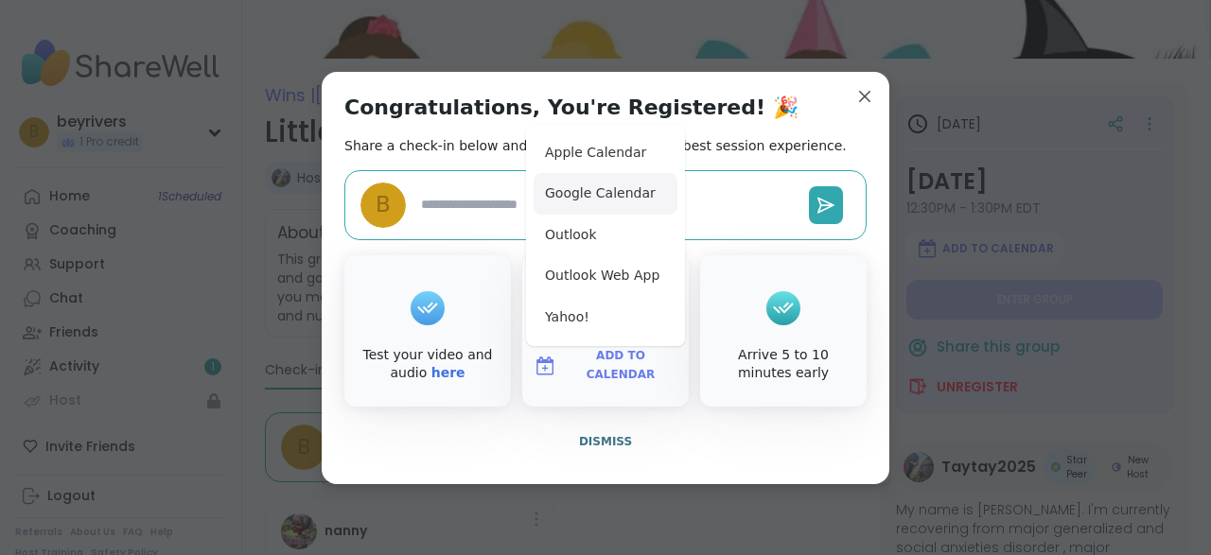
click at [608, 191] on button "Google Calendar" at bounding box center [606, 194] width 144 height 42
click at [579, 438] on span "Dismiss" at bounding box center [605, 441] width 53 height 13
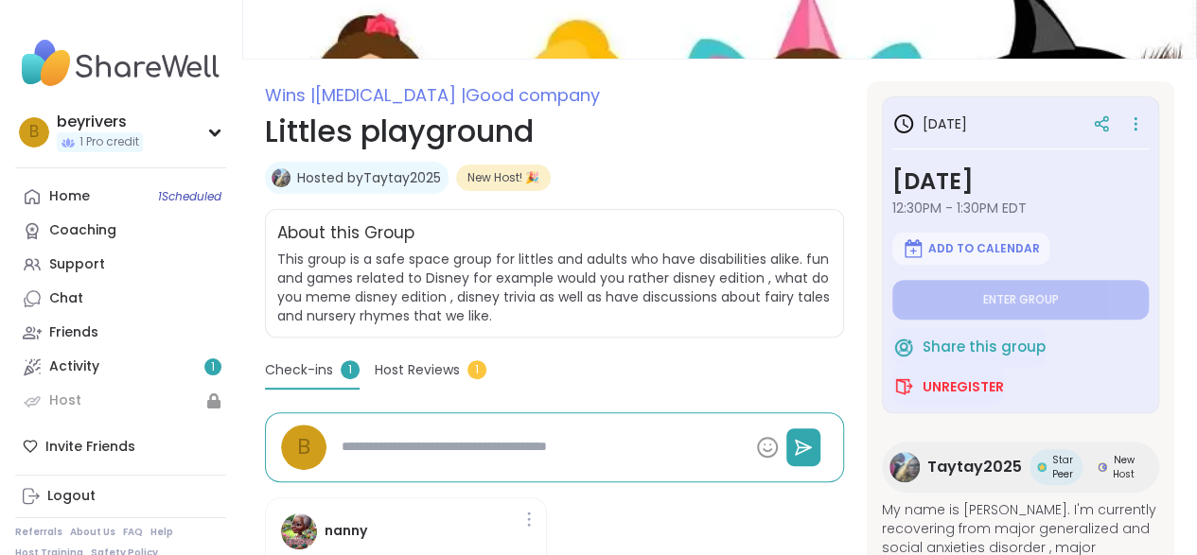
type textarea "*"
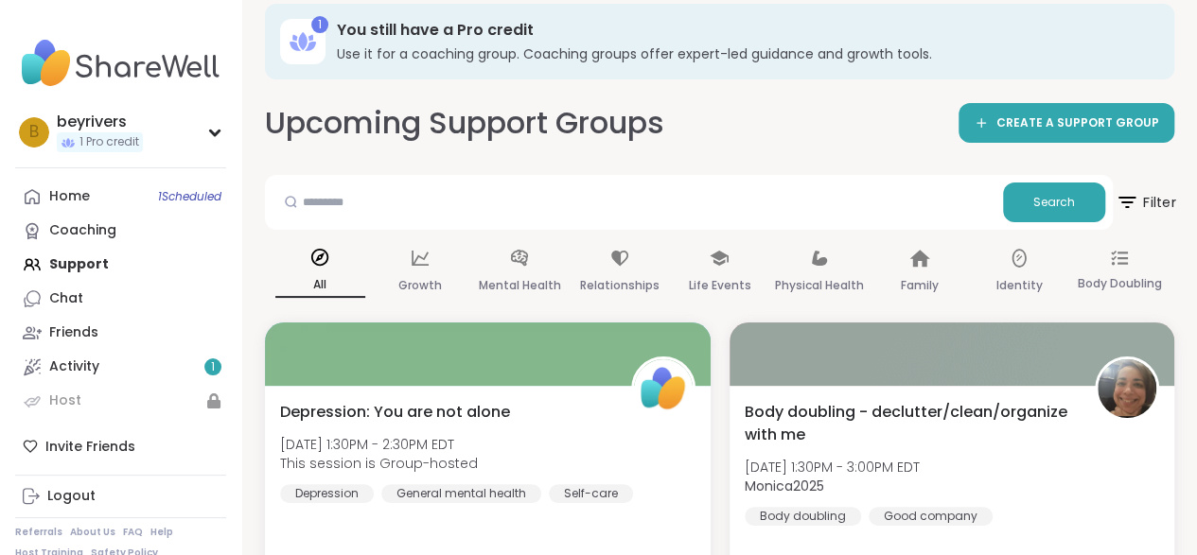
click at [1136, 207] on icon at bounding box center [1127, 202] width 24 height 24
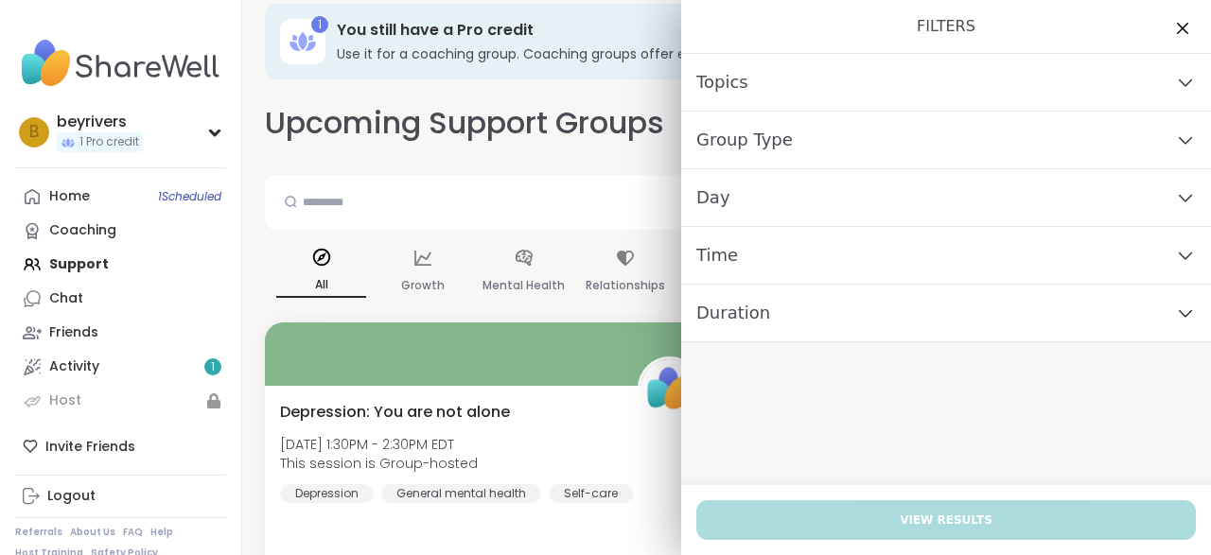
click at [1177, 89] on div "Topics" at bounding box center [946, 83] width 530 height 58
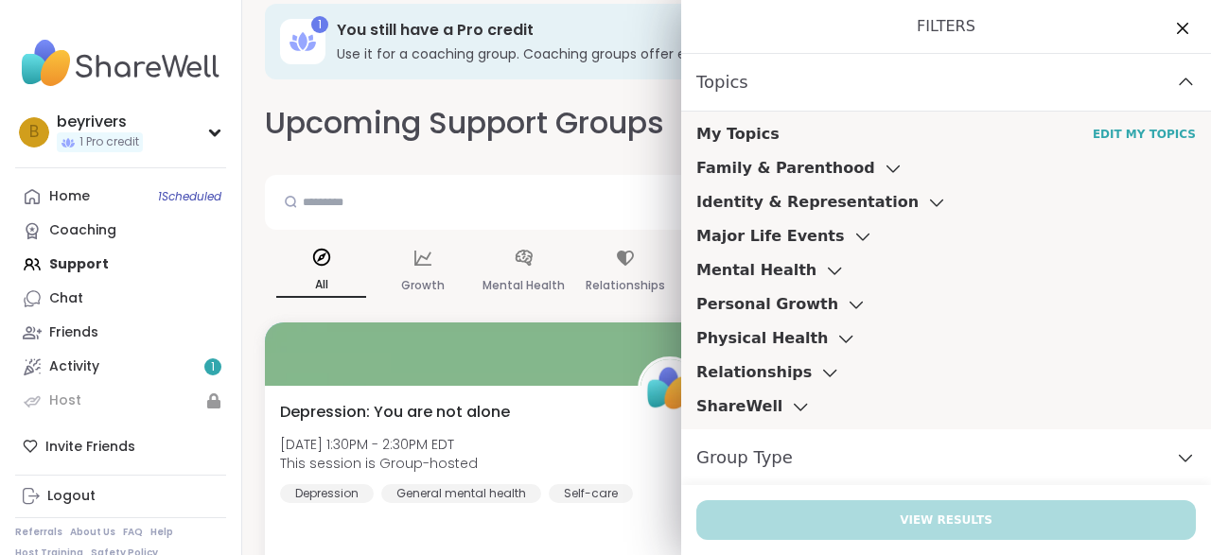
click at [824, 266] on icon at bounding box center [834, 270] width 21 height 13
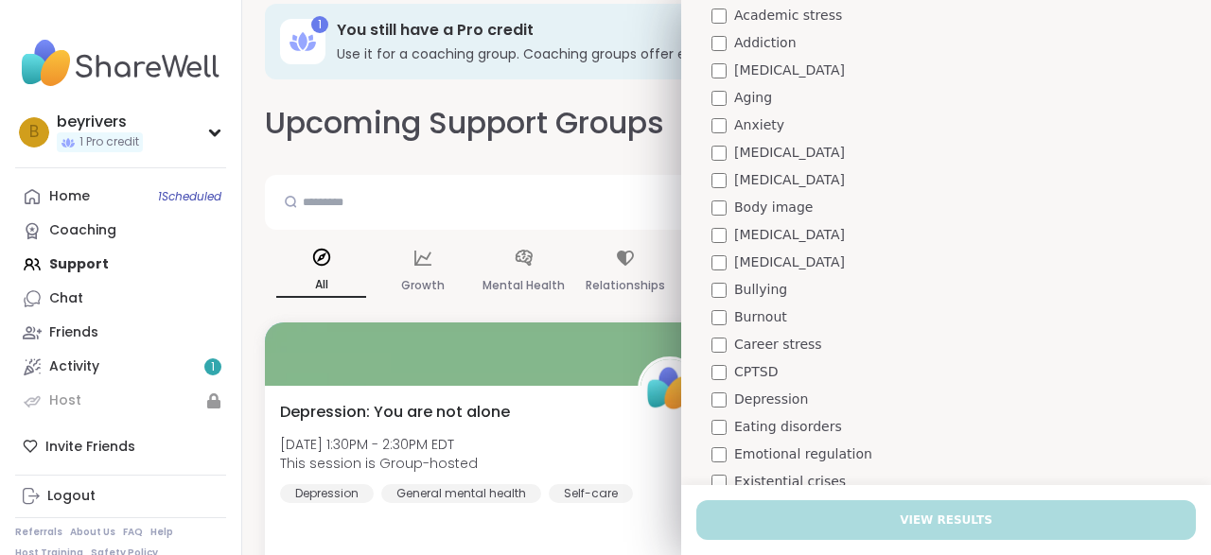
click at [738, 372] on span "CPTSD" at bounding box center [756, 372] width 44 height 20
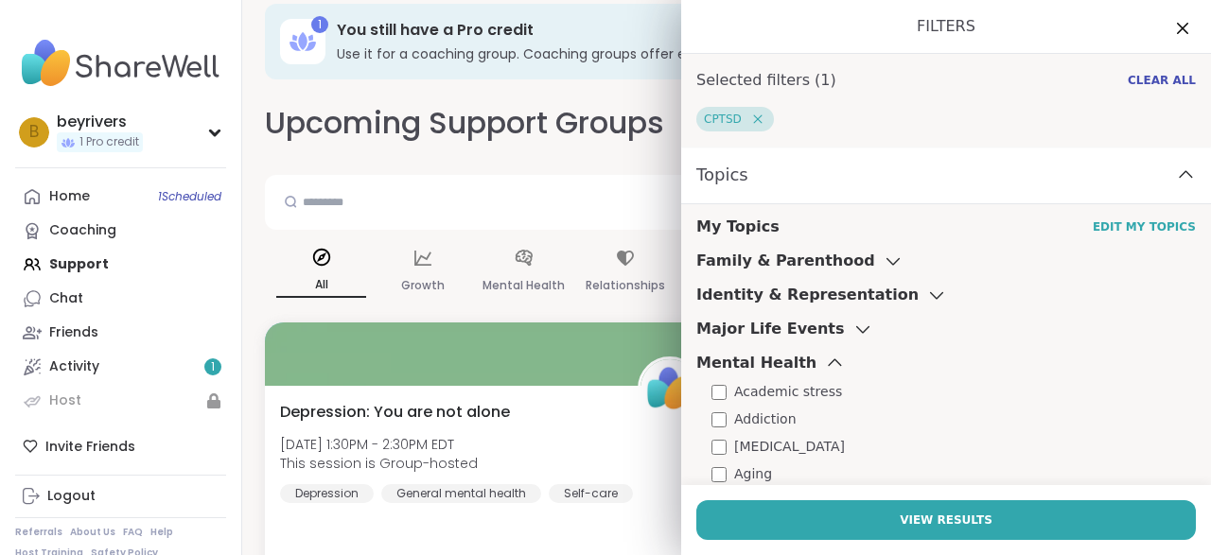
click at [1175, 170] on icon at bounding box center [1185, 174] width 21 height 13
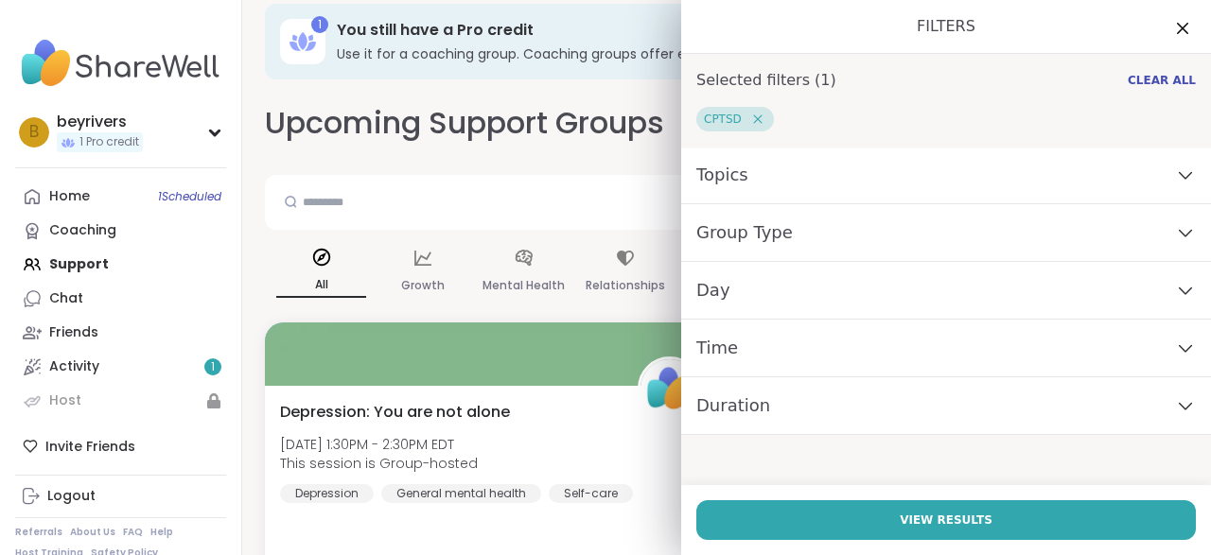
click at [1175, 234] on icon at bounding box center [1185, 232] width 21 height 13
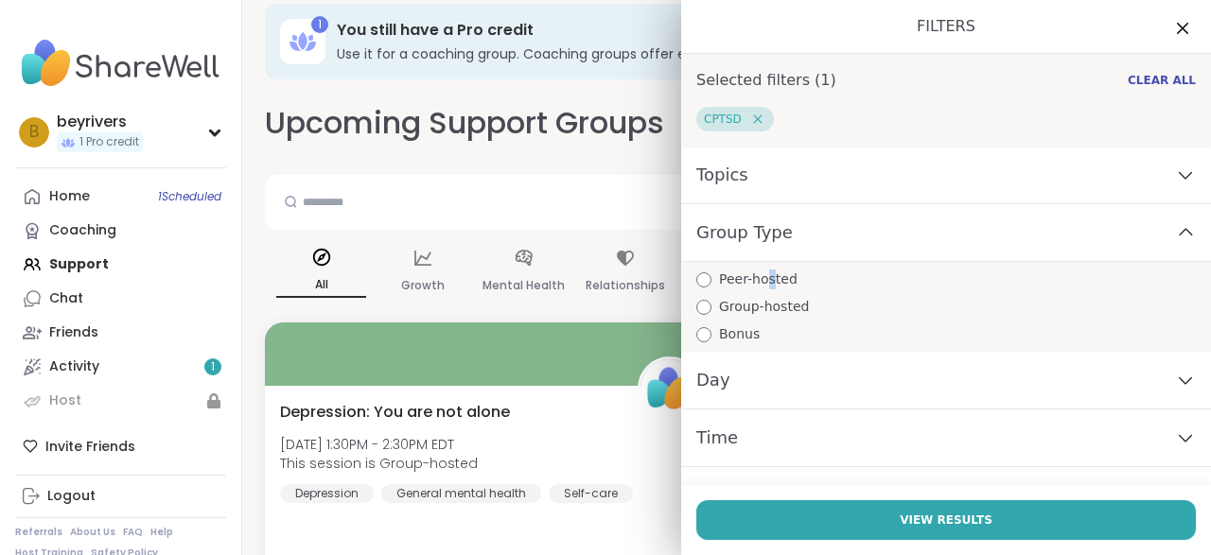
click at [753, 284] on span "Peer-hosted" at bounding box center [758, 280] width 79 height 20
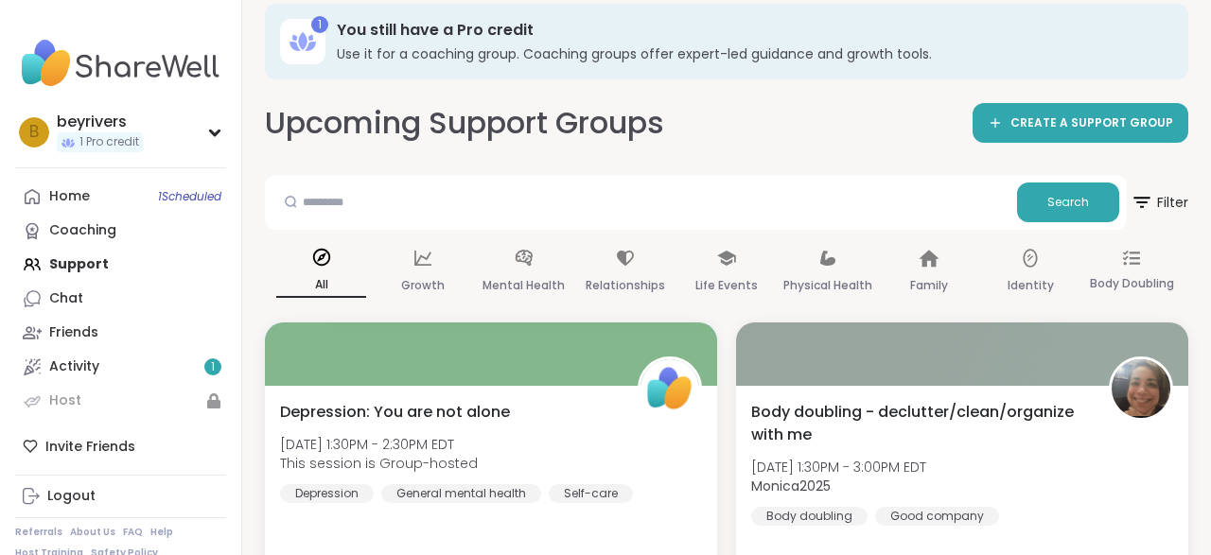
drag, startPoint x: 753, startPoint y: 284, endPoint x: 751, endPoint y: 306, distance: 21.8
click at [741, 288] on div at bounding box center [741, 288] width 0 height 0
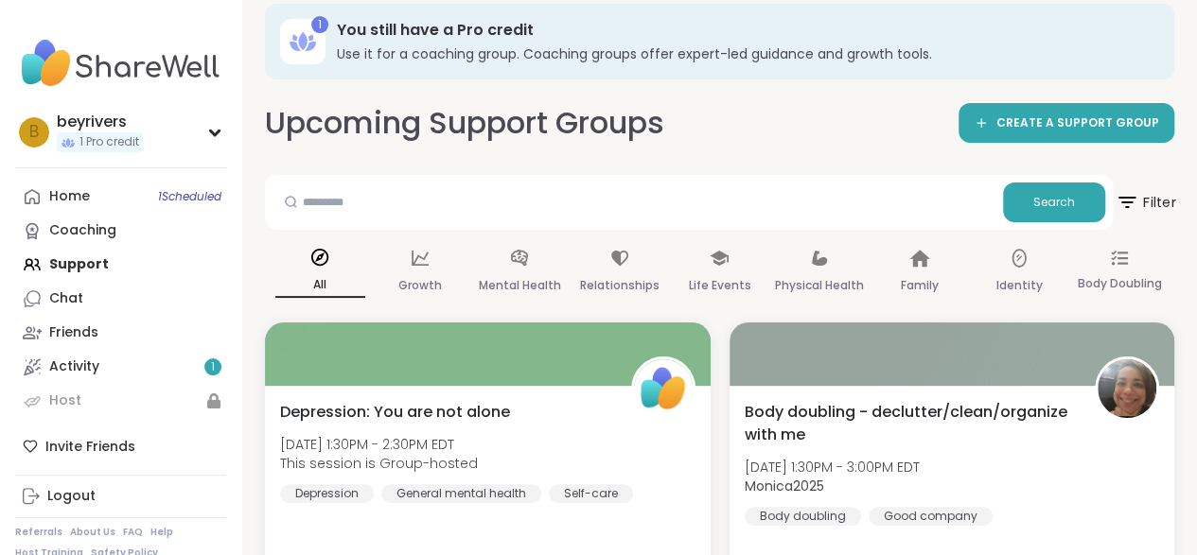
click at [1149, 202] on span "Filter" at bounding box center [1145, 202] width 61 height 47
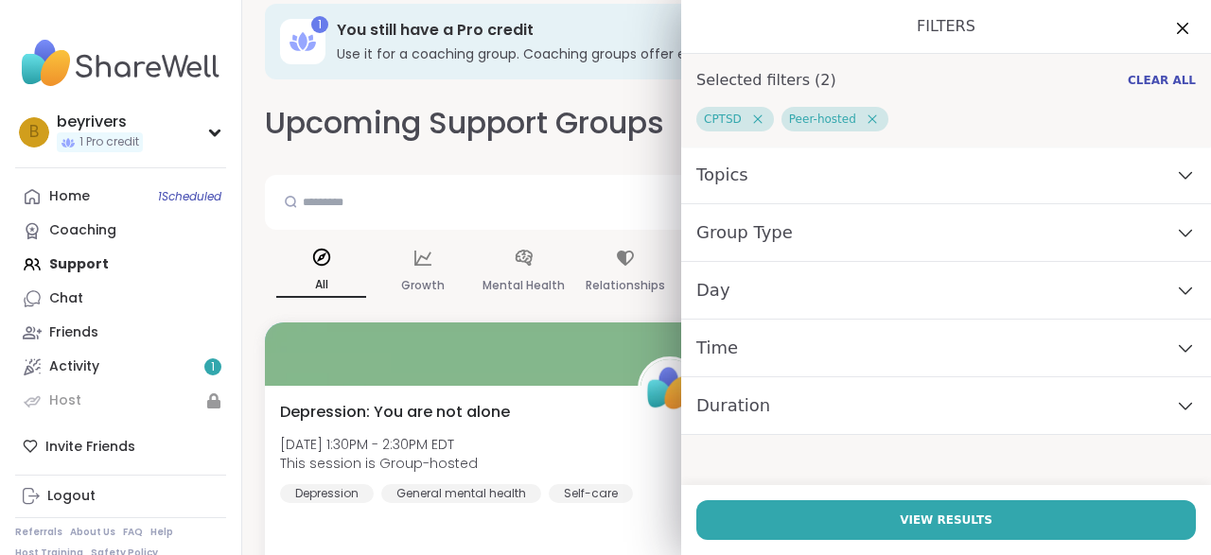
click at [1163, 296] on div "Day" at bounding box center [946, 291] width 530 height 58
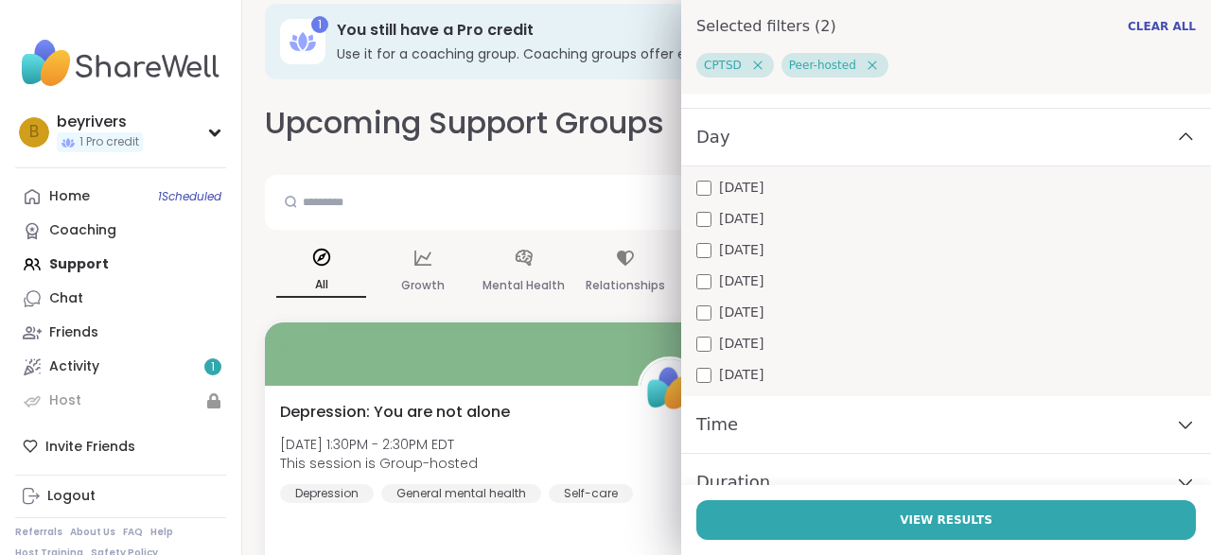
scroll to position [178, 0]
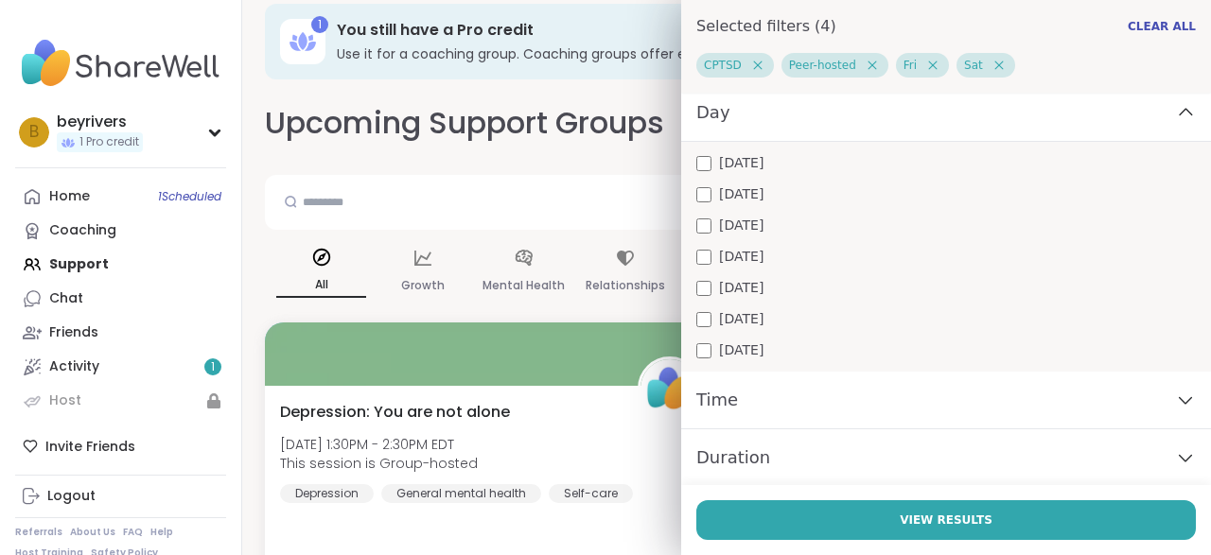
click at [681, 350] on div "[DATE] [DATE] [DATE] [DATE] [DATE] [DATE] [DATE]" at bounding box center [946, 257] width 530 height 230
click at [1143, 396] on div "Time" at bounding box center [946, 401] width 530 height 58
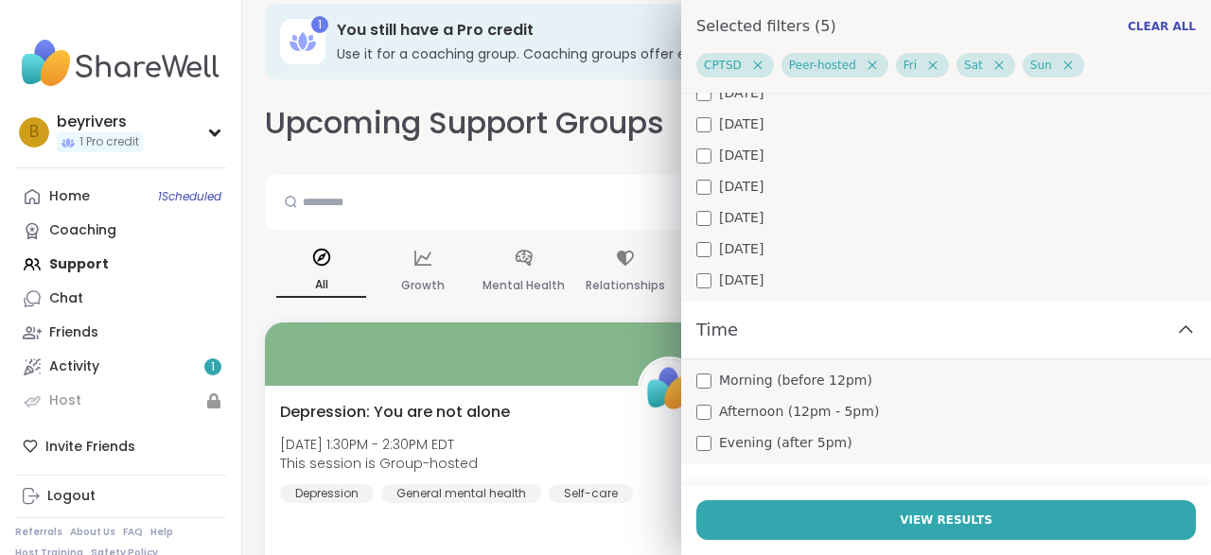
scroll to position [282, 0]
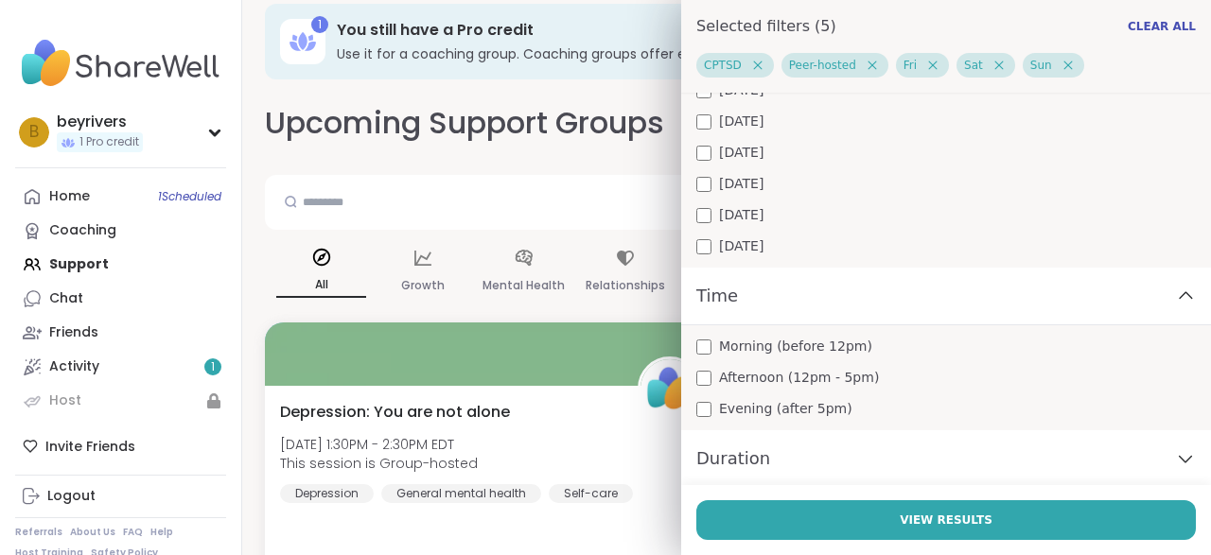
click at [794, 380] on span "Afternoon (12pm - 5pm)" at bounding box center [799, 378] width 160 height 20
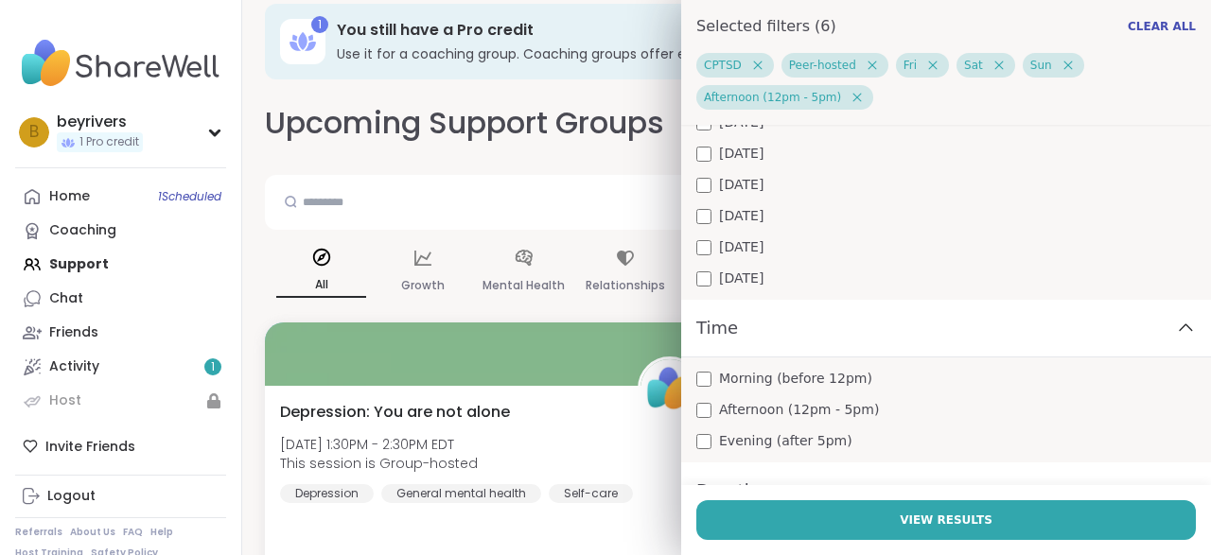
scroll to position [314, 0]
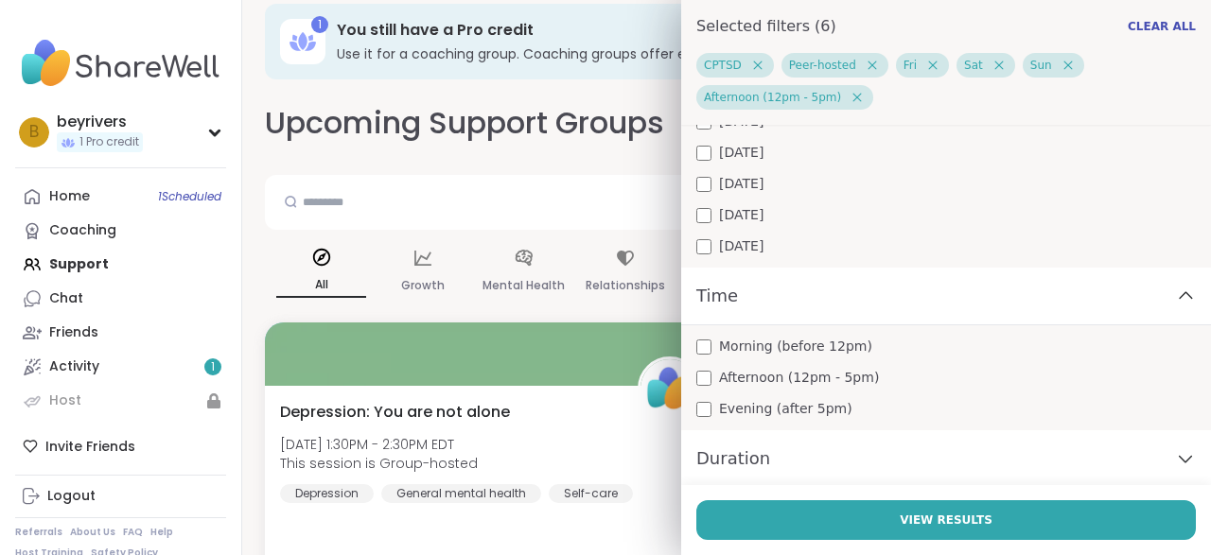
click at [784, 404] on span "Evening (after 5pm)" at bounding box center [785, 409] width 133 height 20
click at [1175, 290] on icon at bounding box center [1185, 296] width 21 height 13
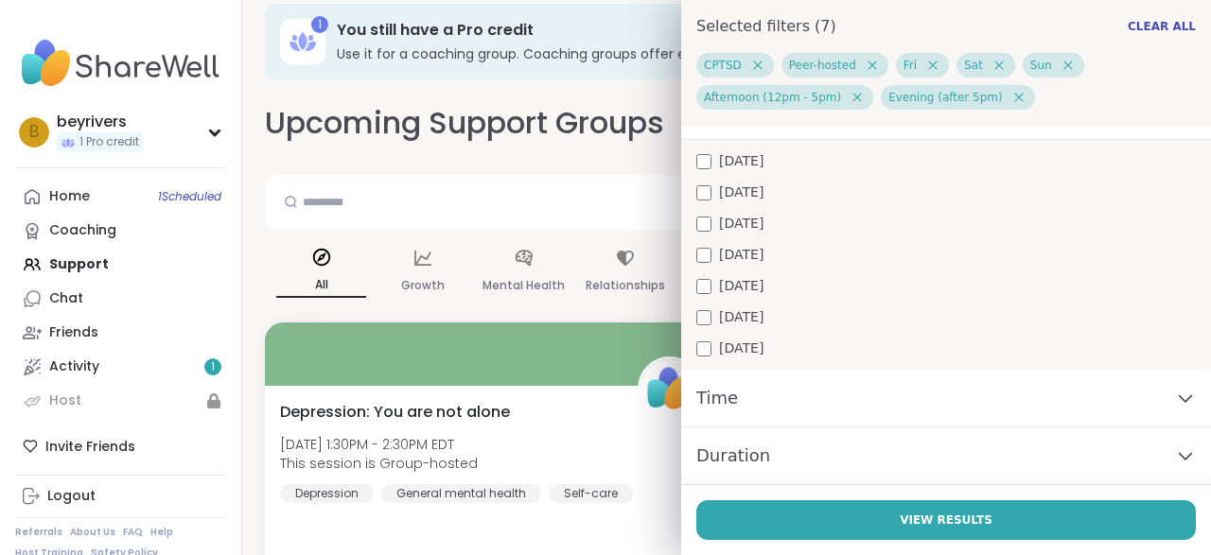
scroll to position [210, 0]
click at [1105, 453] on div "Duration" at bounding box center [946, 459] width 530 height 58
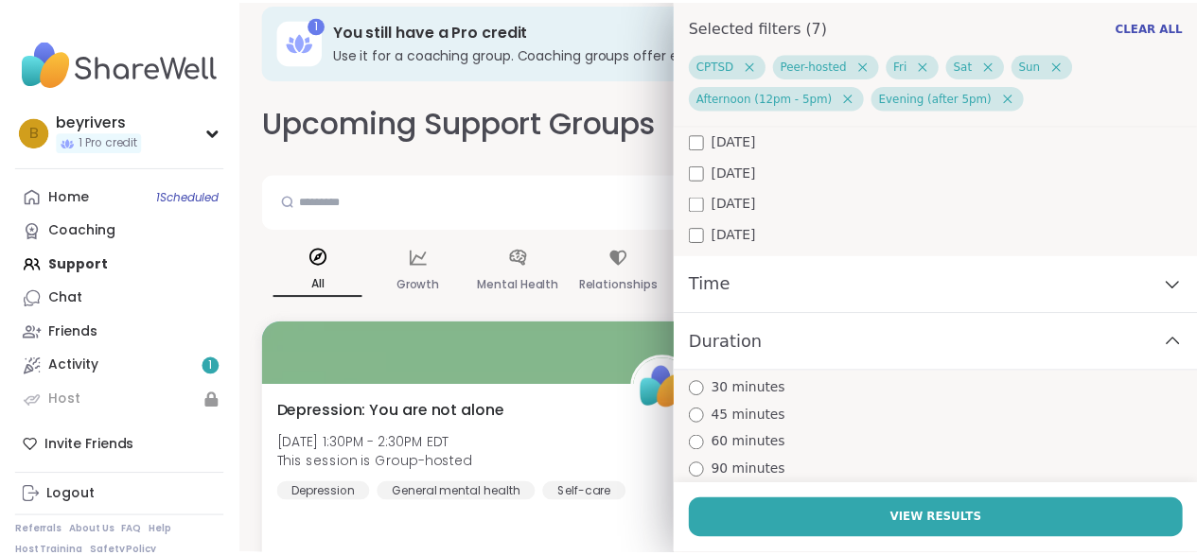
scroll to position [327, 0]
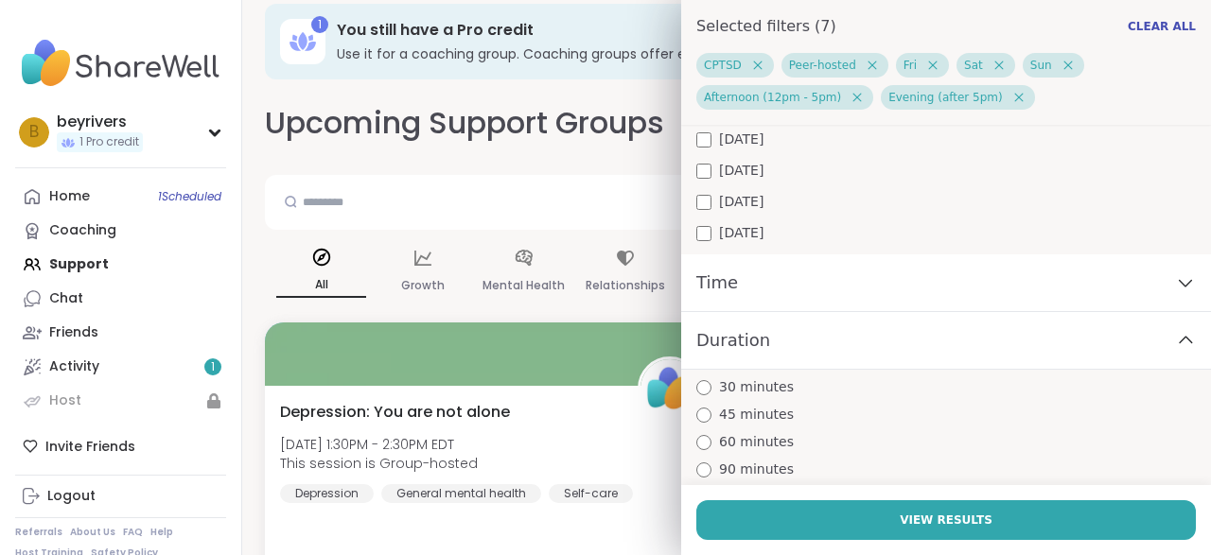
click at [732, 438] on span "60 minutes" at bounding box center [756, 442] width 75 height 20
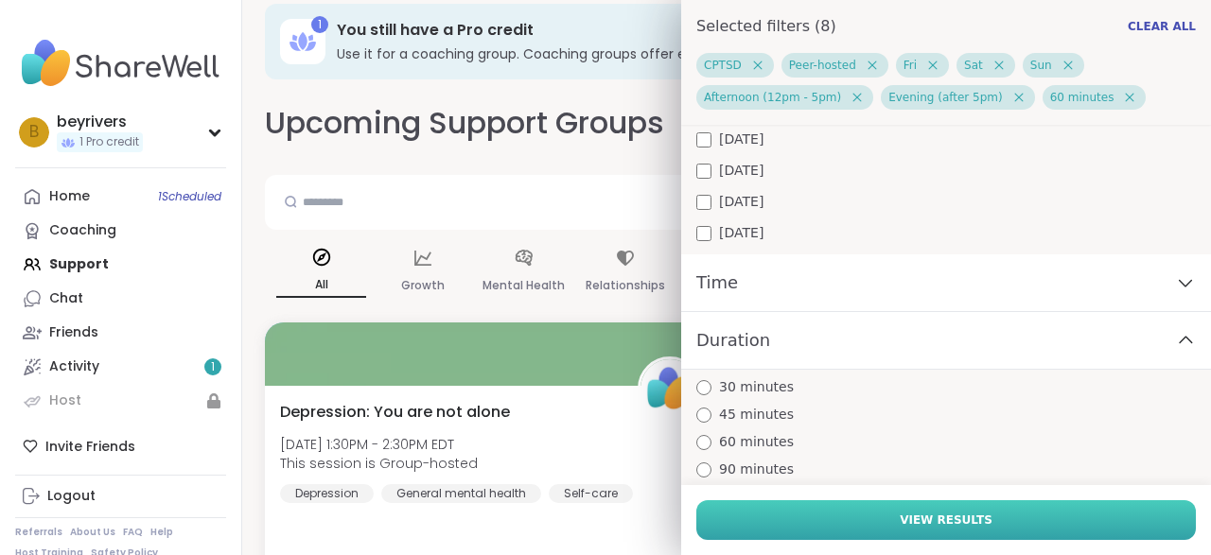
click at [948, 527] on span "View Results" at bounding box center [946, 520] width 93 height 17
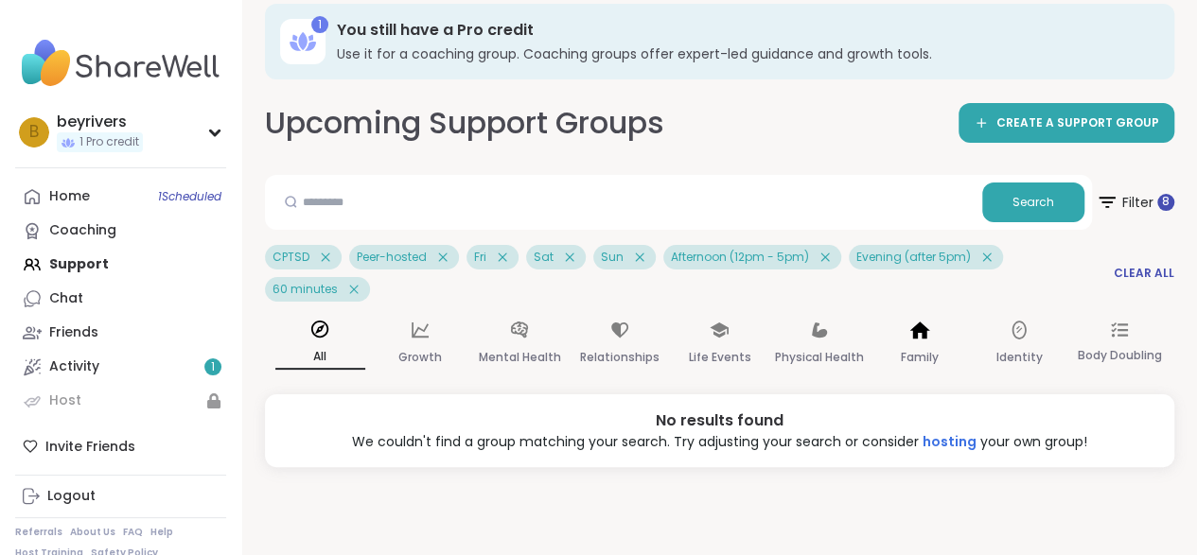
scroll to position [0, 0]
click at [450, 254] on icon at bounding box center [442, 257] width 17 height 17
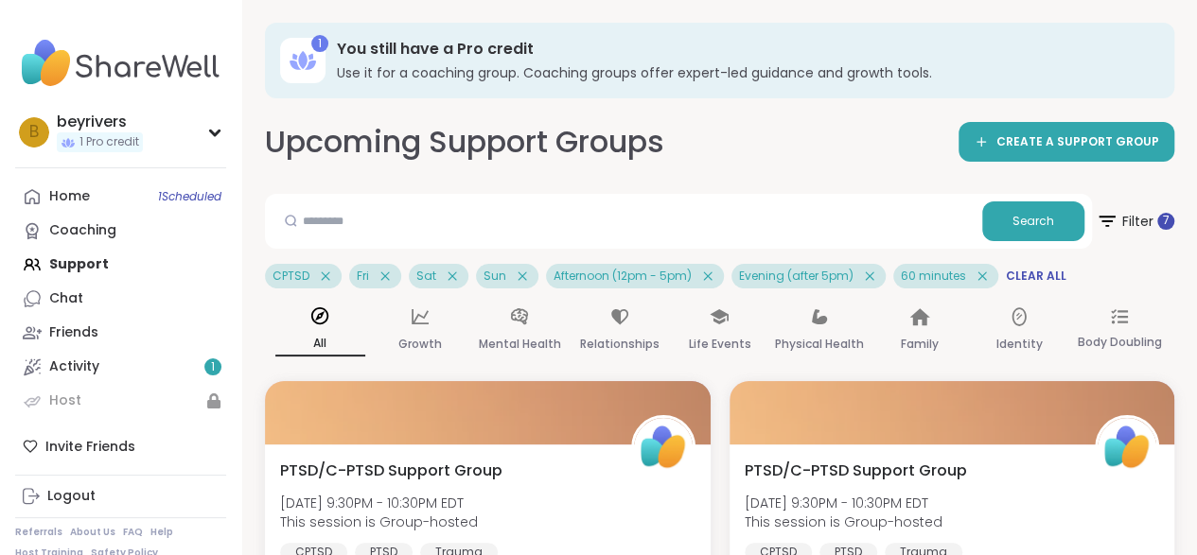
click at [329, 274] on icon at bounding box center [325, 276] width 17 height 17
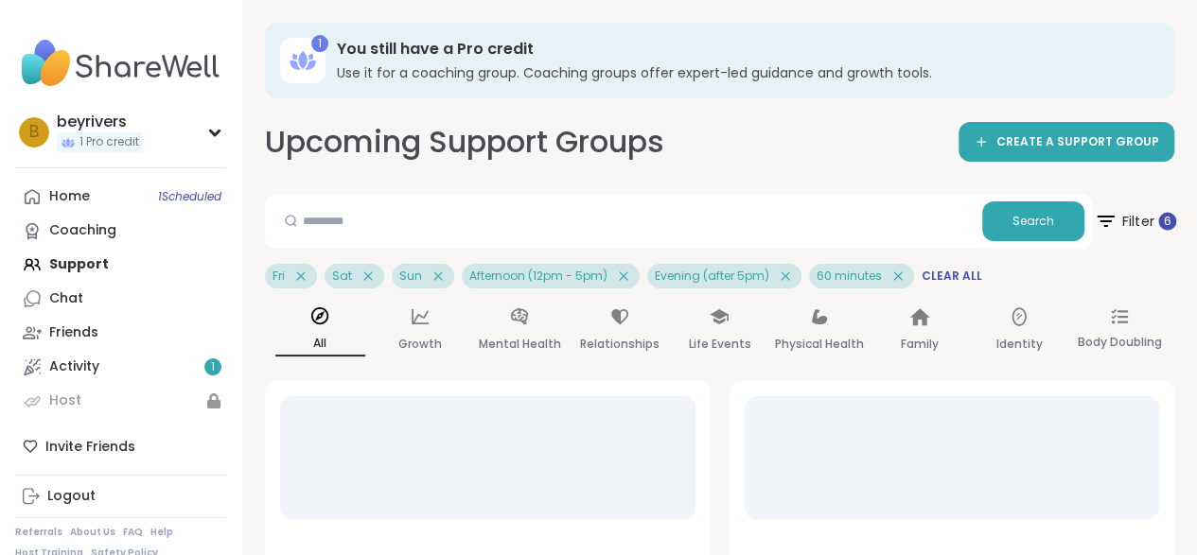
click at [1139, 215] on span "Filter 6" at bounding box center [1135, 221] width 82 height 47
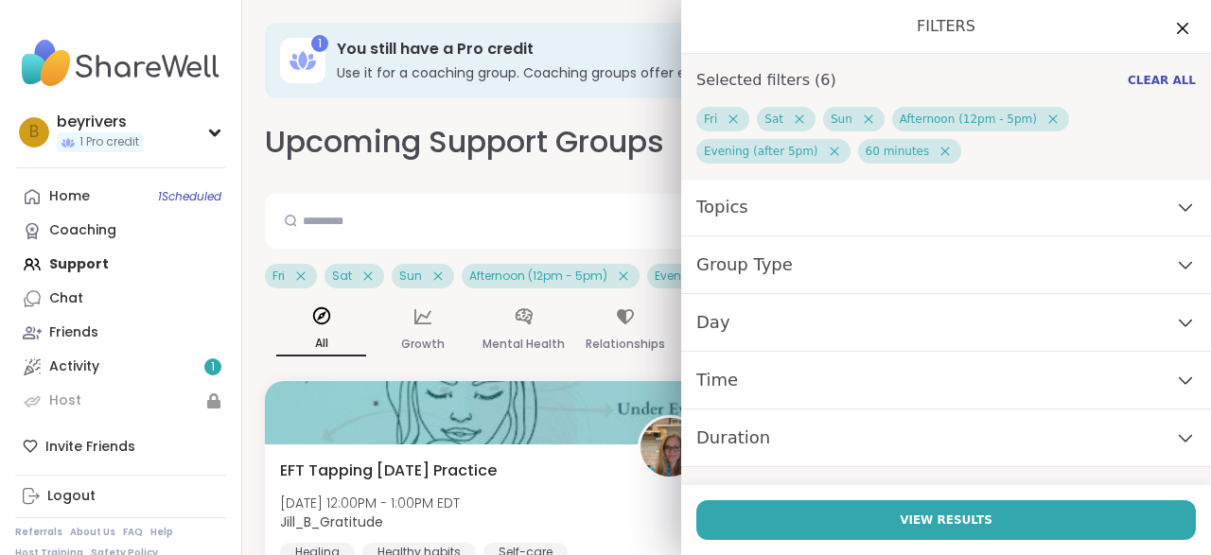
click at [1175, 201] on icon at bounding box center [1185, 207] width 21 height 13
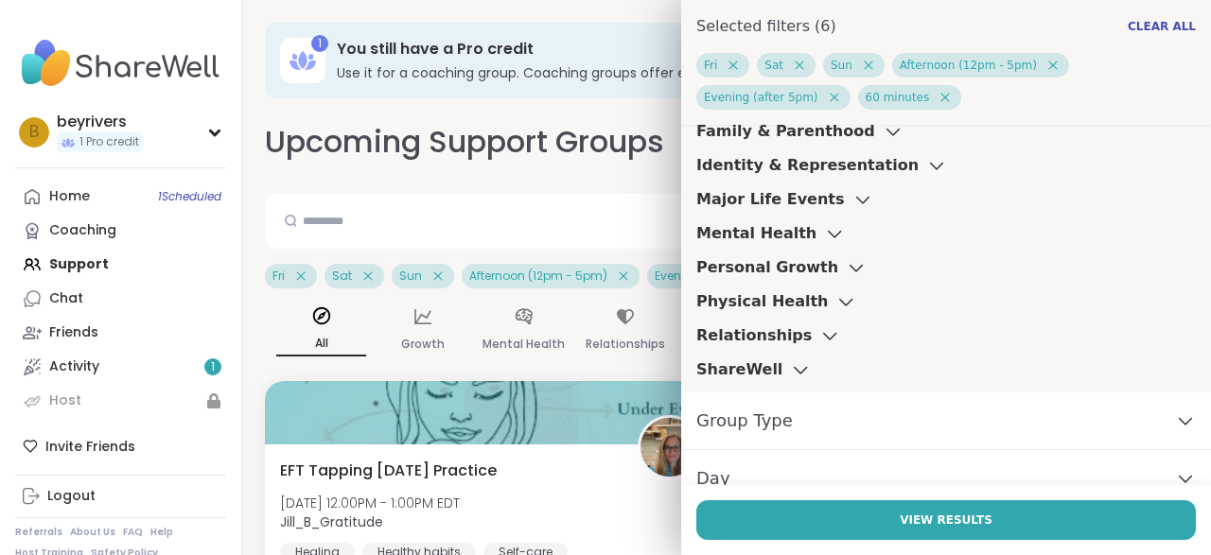
scroll to position [189, 0]
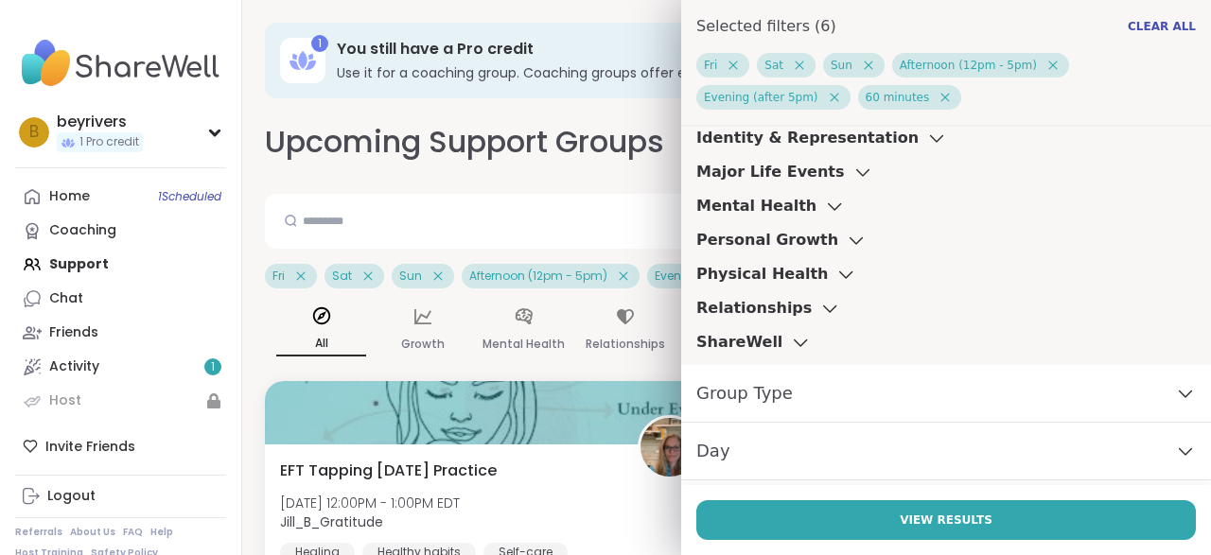
click at [795, 343] on icon at bounding box center [801, 344] width 12 height 7
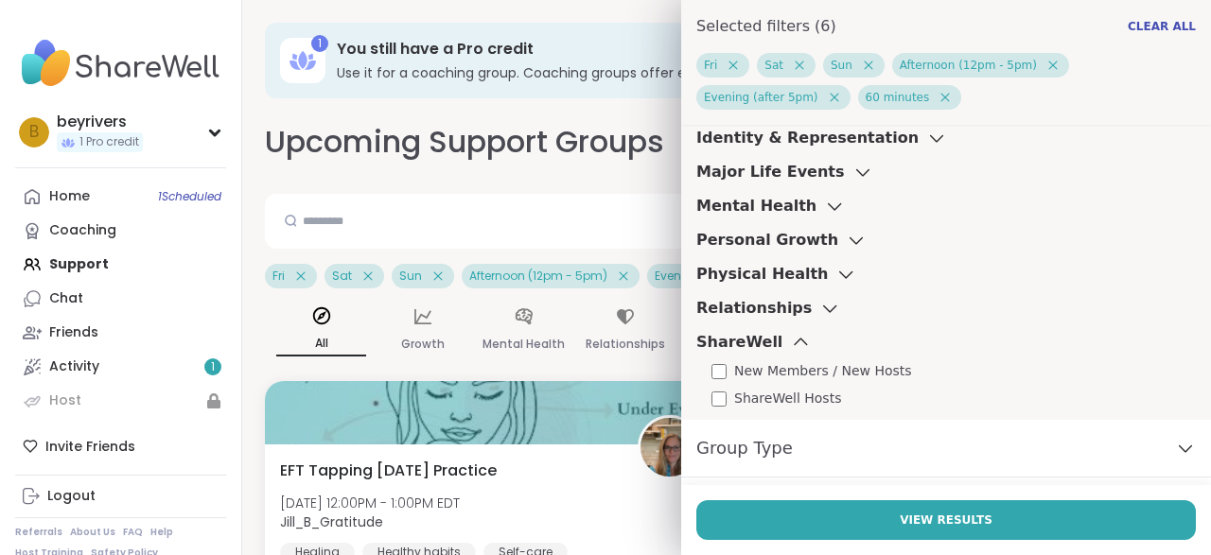
click at [790, 342] on icon at bounding box center [800, 342] width 21 height 13
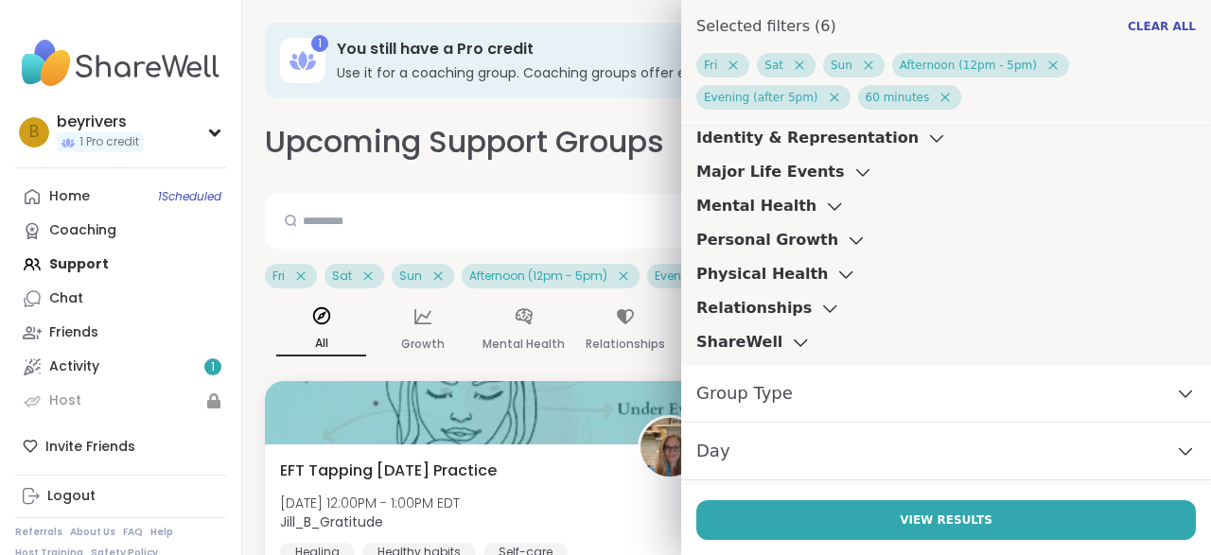
click at [759, 402] on span "Group Type" at bounding box center [744, 393] width 97 height 26
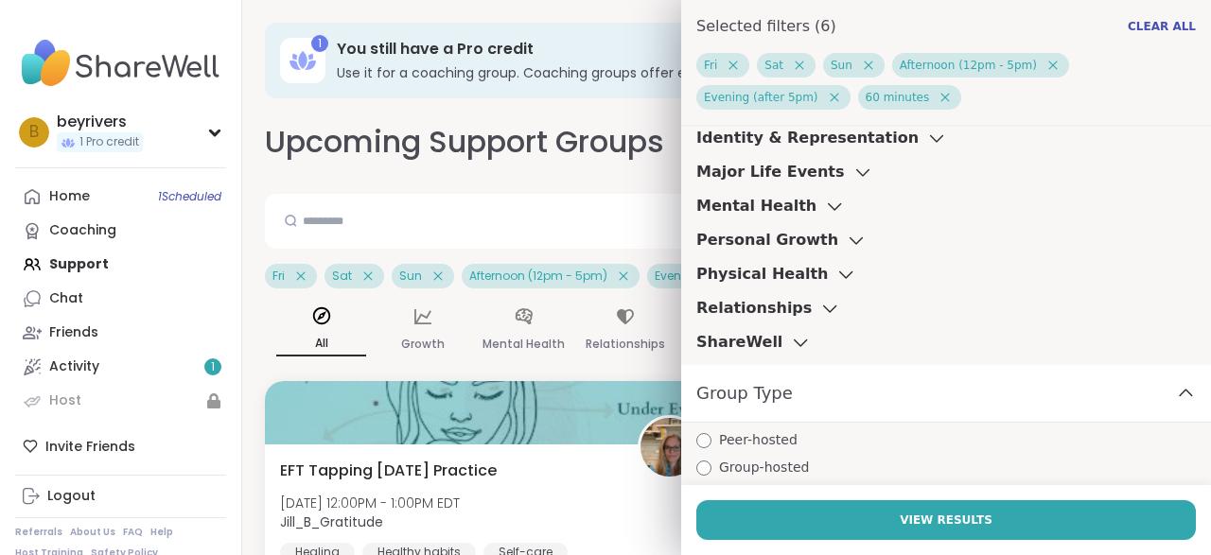
click at [818, 393] on div "Group Type" at bounding box center [946, 394] width 530 height 58
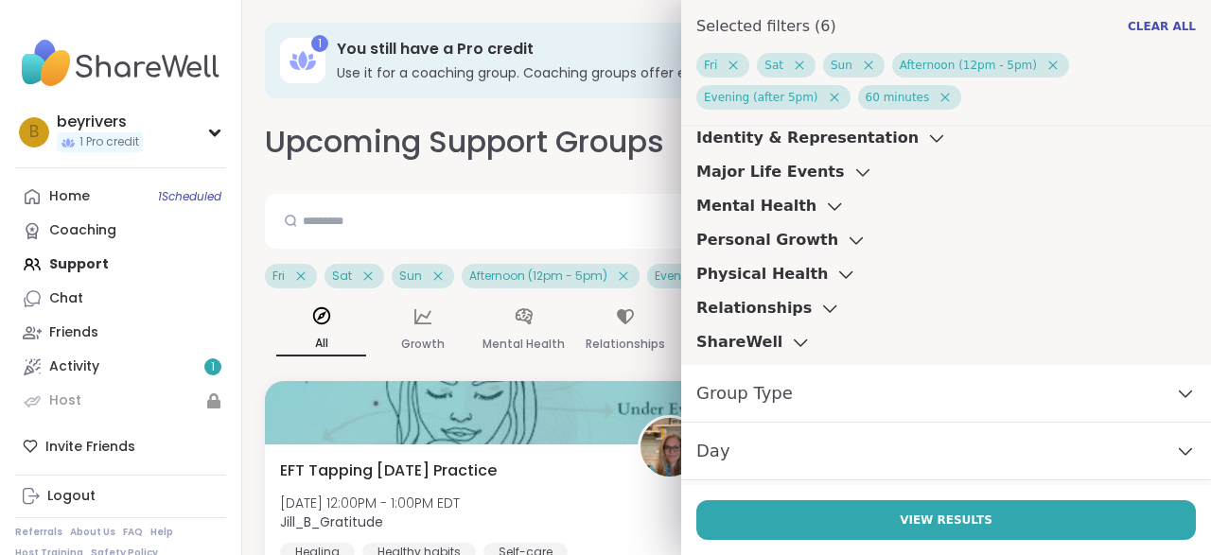
click at [818, 393] on div "Group Type" at bounding box center [946, 394] width 530 height 58
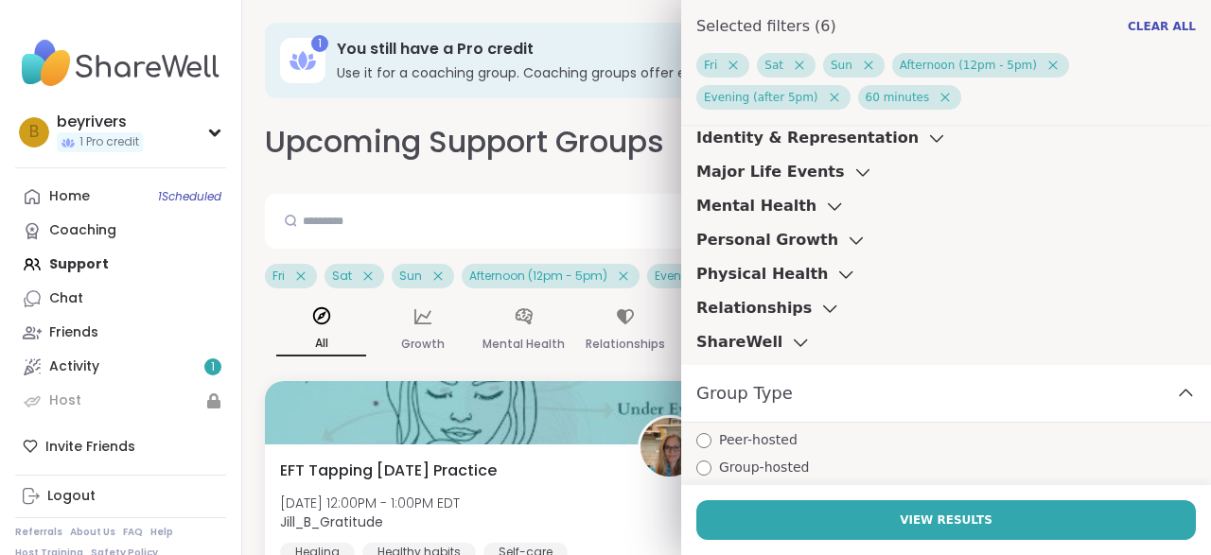
click at [818, 393] on div "Group Type" at bounding box center [946, 394] width 530 height 58
